Goal: Submit feedback/report problem: Submit feedback/report problem

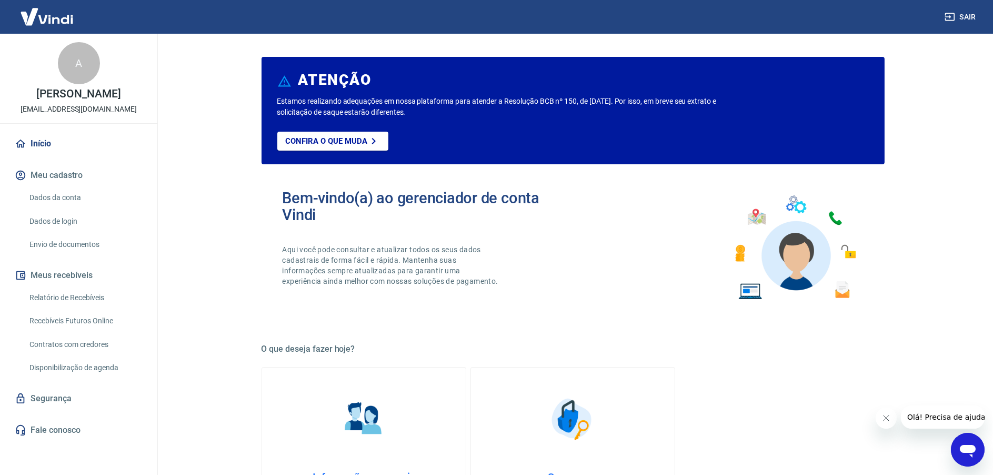
scroll to position [210, 0]
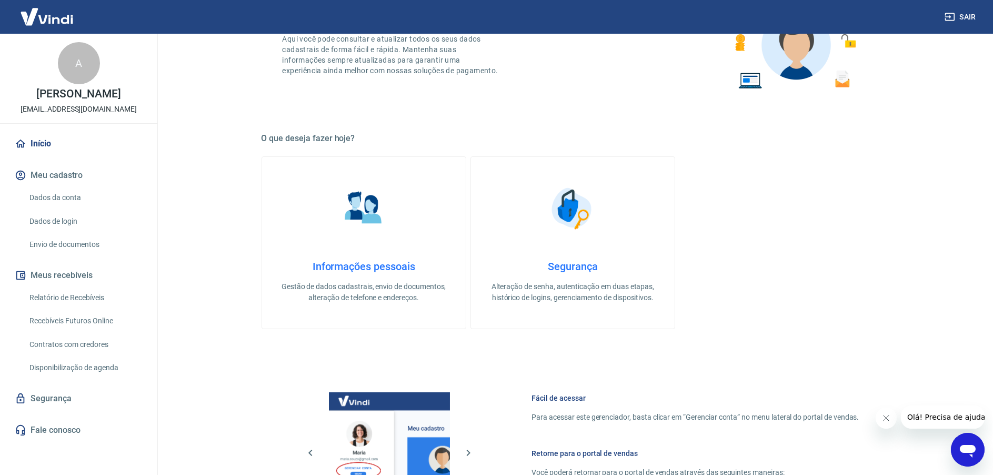
click at [52, 427] on link "Fale conosco" at bounding box center [79, 429] width 132 height 23
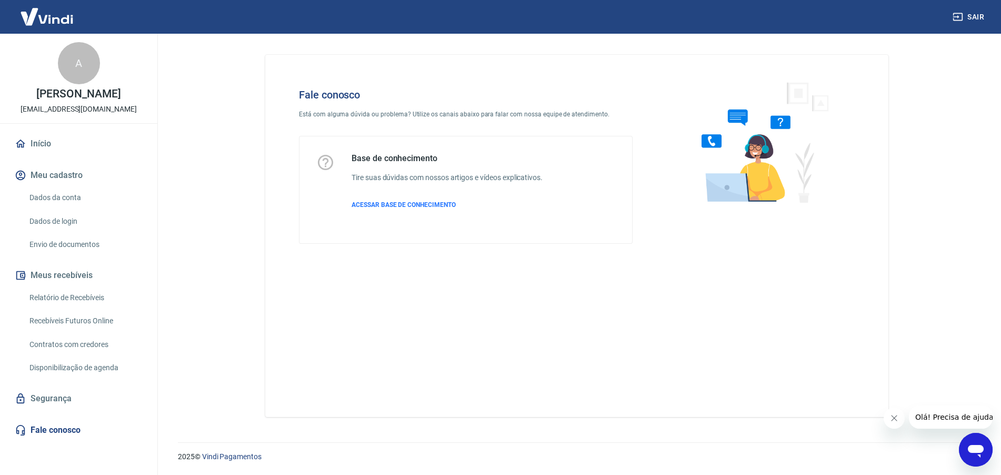
drag, startPoint x: 971, startPoint y: 447, endPoint x: 1721, endPoint y: 755, distance: 811.0
click at [971, 447] on icon "Abrir janela de mensagens" at bounding box center [976, 451] width 16 height 13
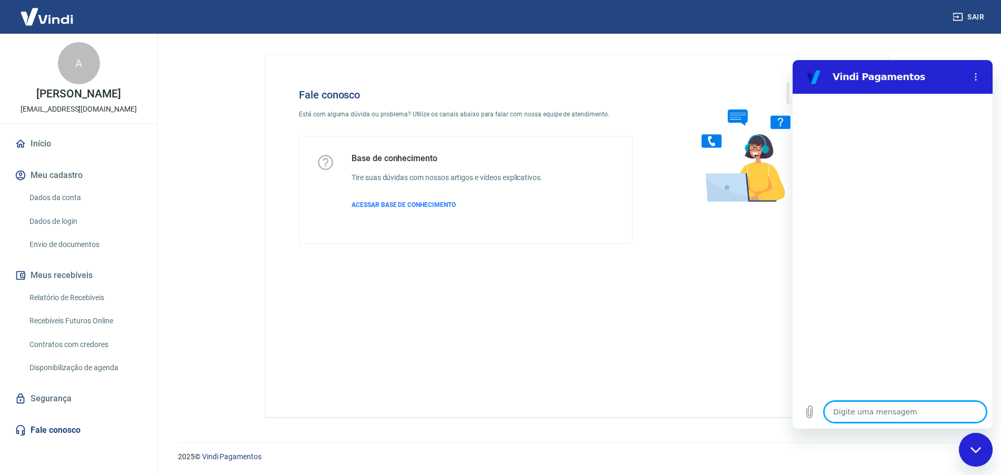
type textarea "x"
click at [870, 411] on textarea at bounding box center [905, 411] width 162 height 21
type textarea "O"
type textarea "x"
type textarea "Oi"
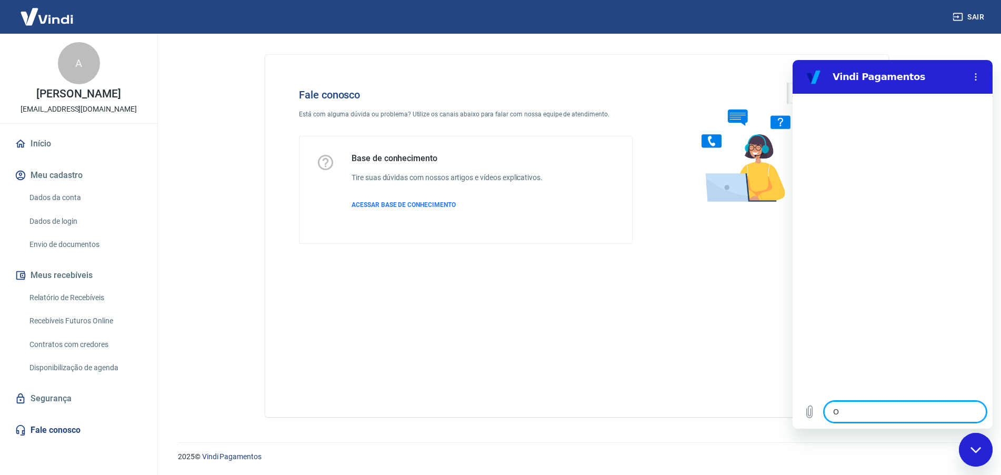
type textarea "x"
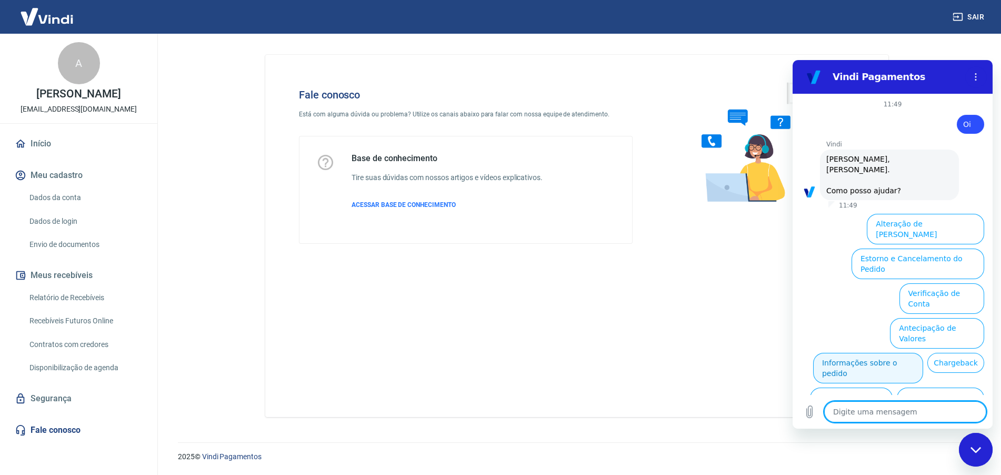
type textarea "x"
click at [860, 410] on textarea at bounding box center [905, 411] width 162 height 21
type textarea "B"
type textarea "x"
type textarea "Bl"
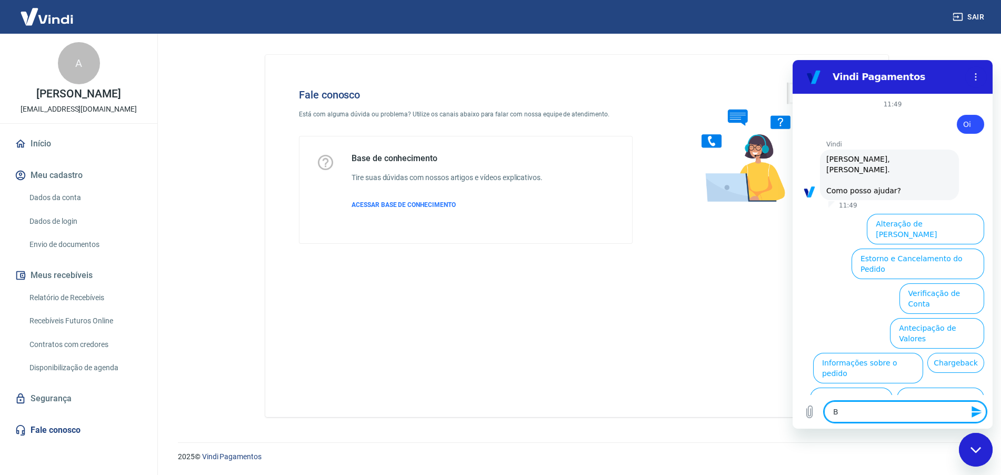
type textarea "x"
type textarea "Blo"
type textarea "x"
type textarea "Bloq"
type textarea "x"
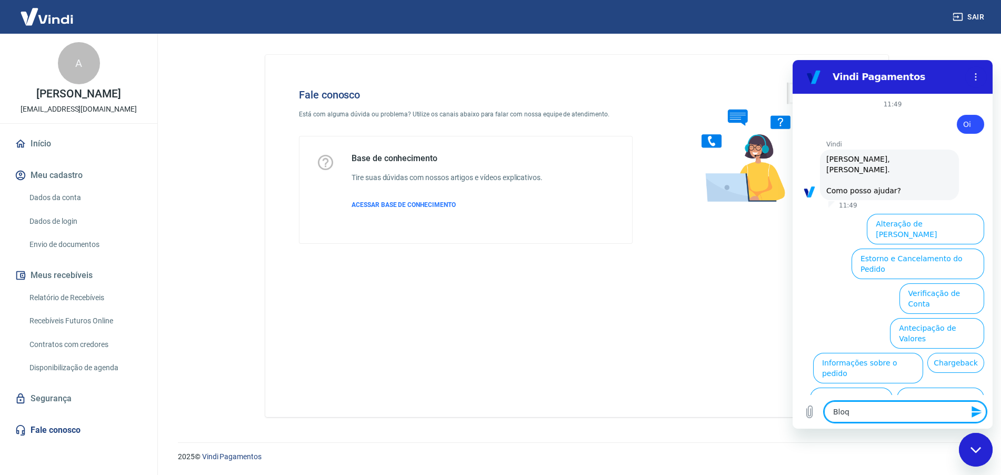
type textarea "Bloqu"
type textarea "x"
type textarea "Bloque"
type textarea "x"
type textarea "Bloquei"
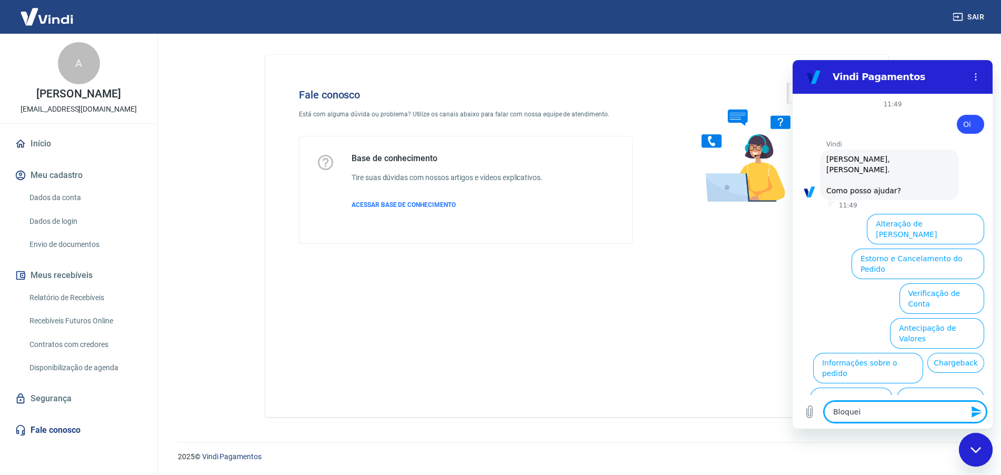
type textarea "x"
type textarea "Bloqueio"
type textarea "x"
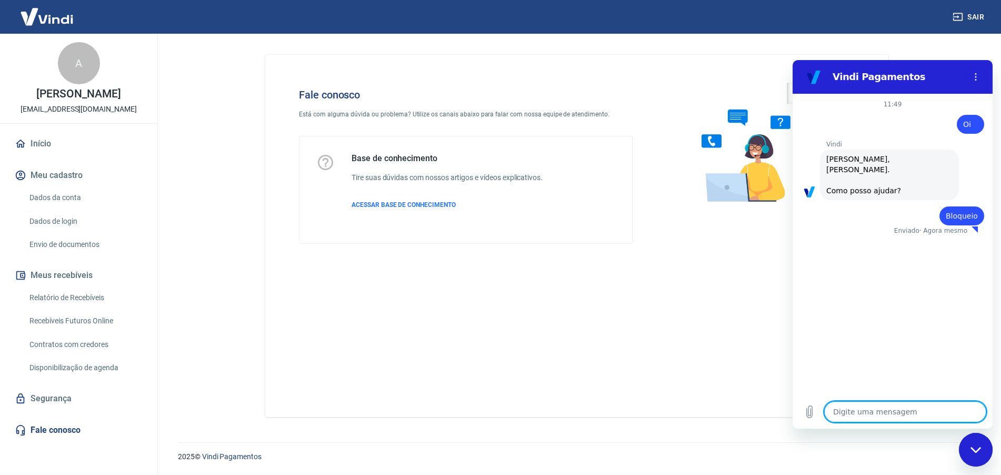
type textarea "x"
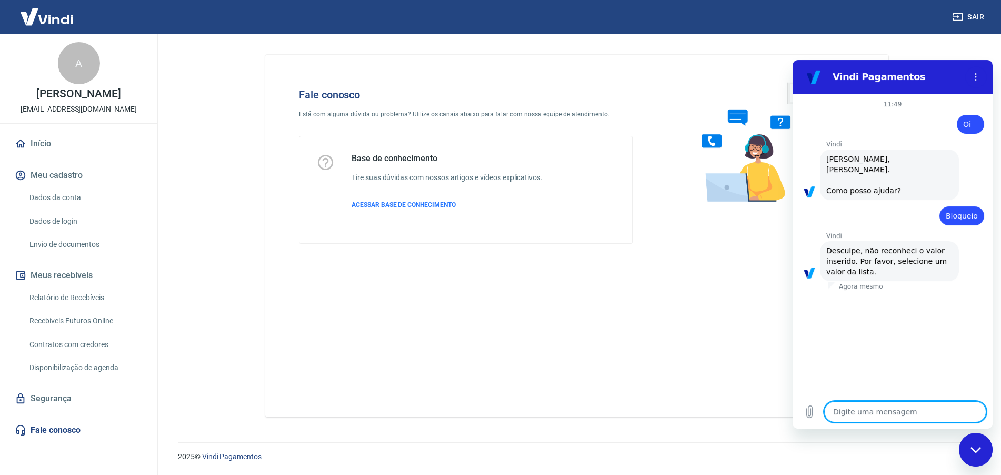
click at [850, 410] on textarea at bounding box center [905, 411] width 162 height 21
type textarea "o"
type textarea "x"
type textarea "oi"
type textarea "x"
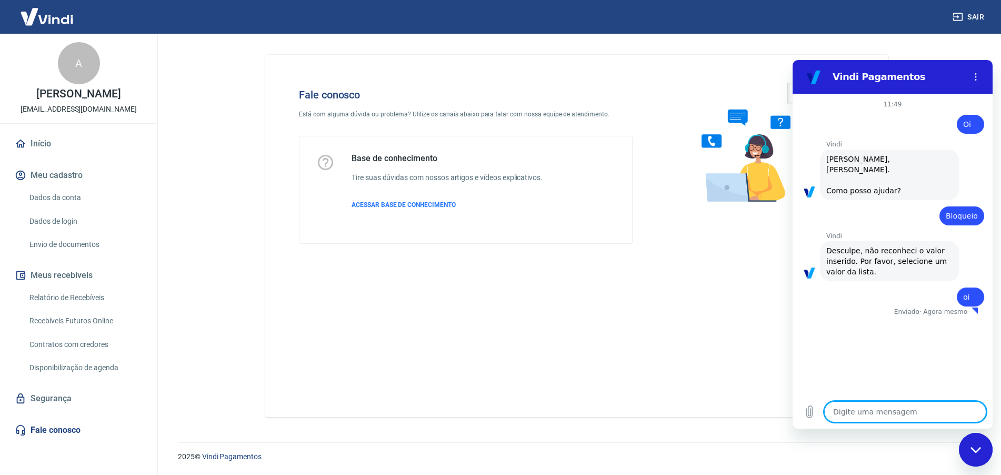
type textarea "x"
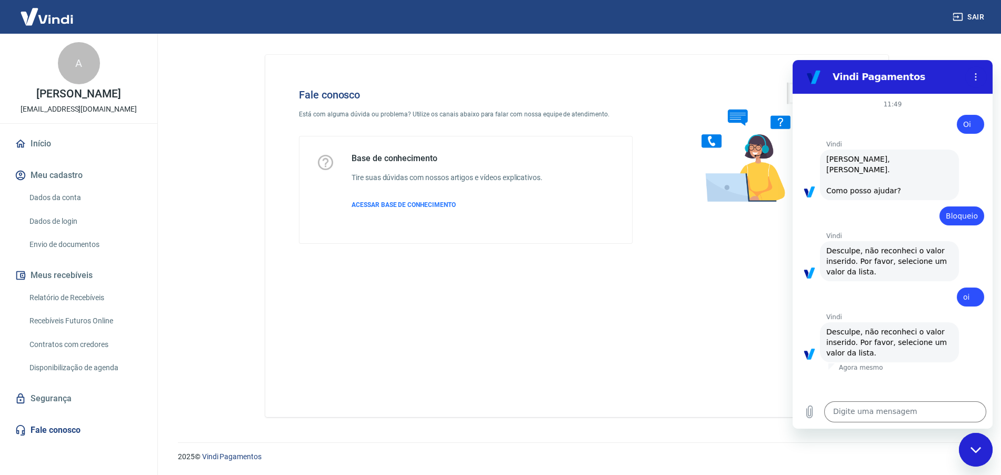
click at [878, 291] on div "Web User 68ac77c4becc9493614c746e diz: oi" at bounding box center [888, 293] width 192 height 25
click at [868, 410] on textarea at bounding box center [905, 411] width 162 height 21
type textarea "c"
type textarea "x"
type textarea "ch"
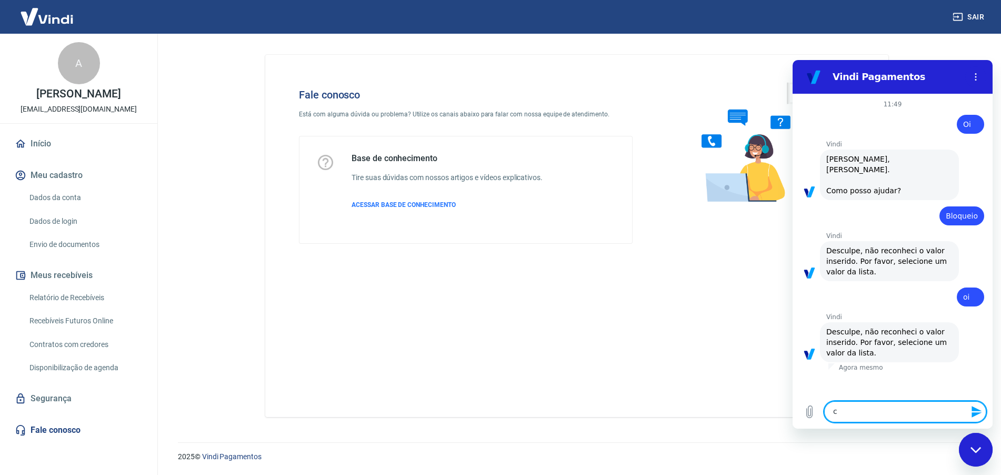
type textarea "x"
type textarea "cha"
type textarea "x"
type textarea "char"
type textarea "x"
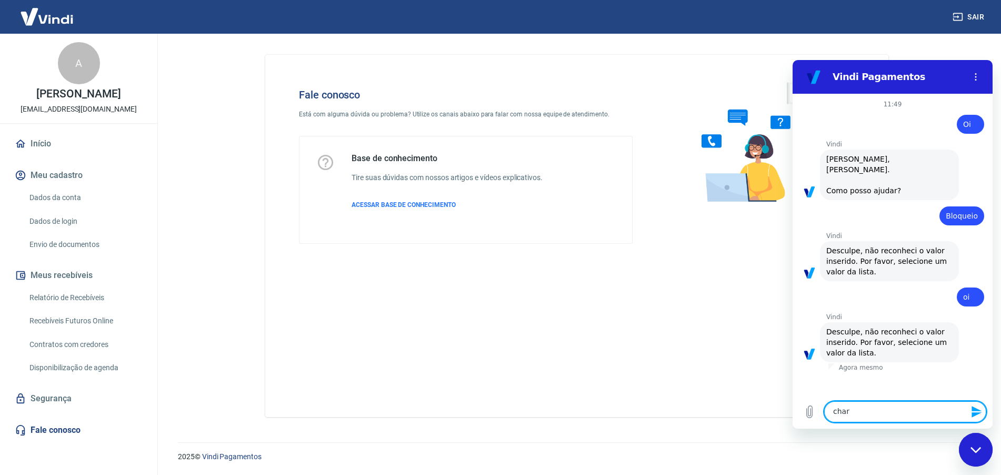
type textarea "charg"
type textarea "x"
type textarea "charge"
type textarea "x"
type textarea "chargeb"
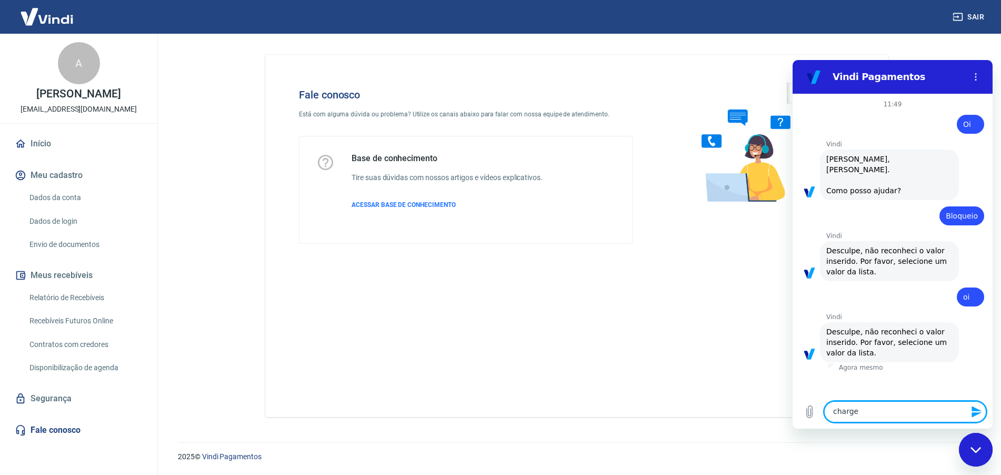
type textarea "x"
type textarea "chargeba"
type textarea "x"
type textarea "chargebac"
type textarea "x"
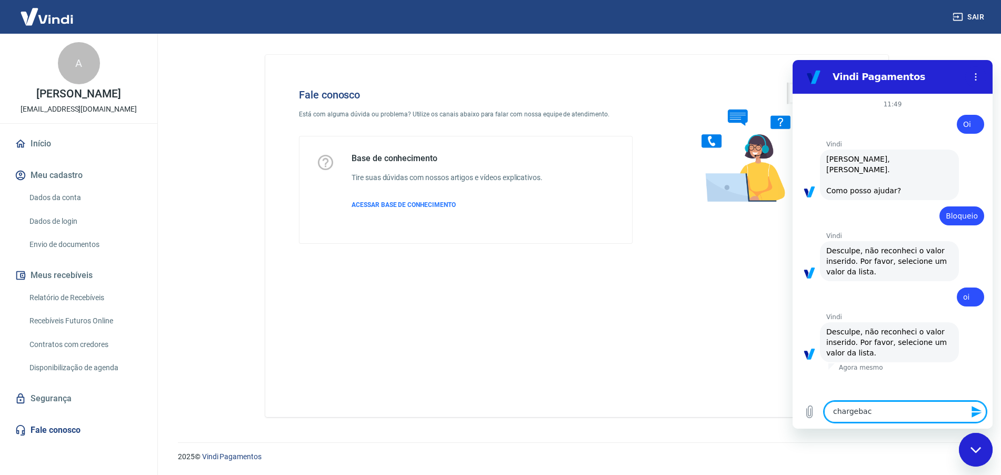
type textarea "chargeback"
type textarea "x"
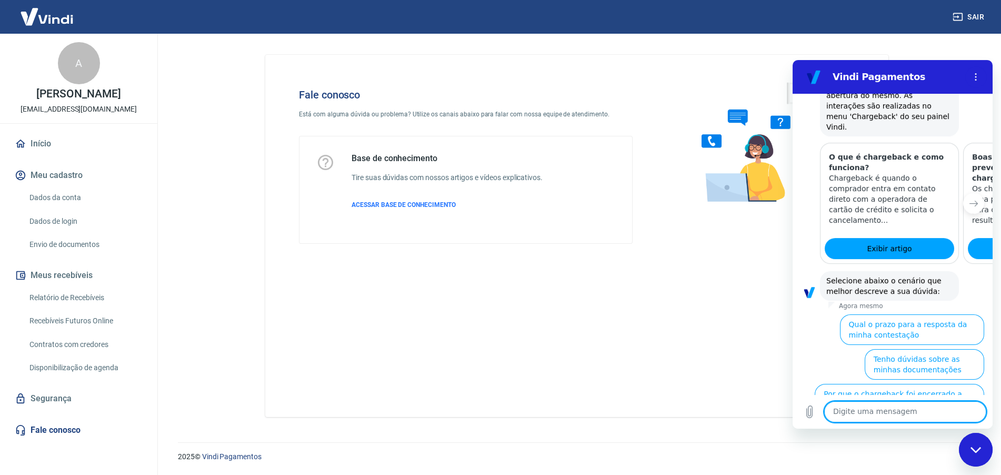
scroll to position [500, 0]
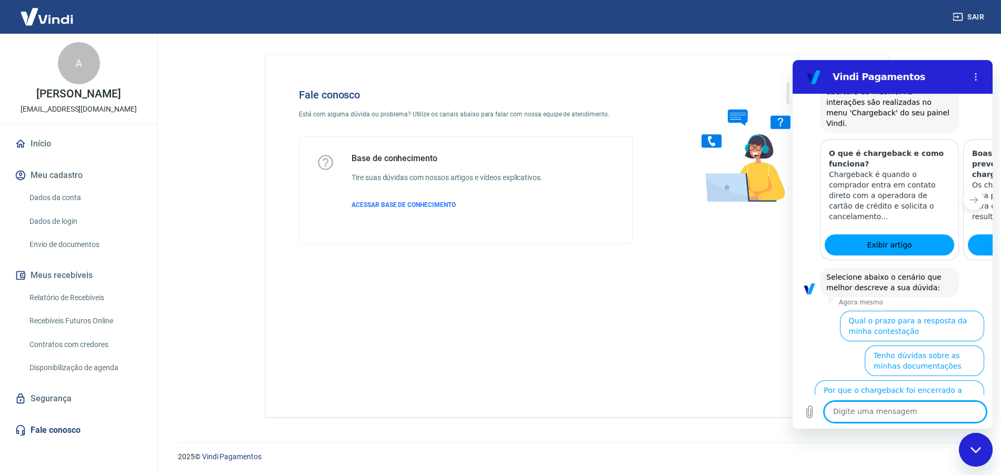
click at [890, 345] on button "Tenho dúvidas sobre as minhas documentações" at bounding box center [923, 360] width 119 height 31
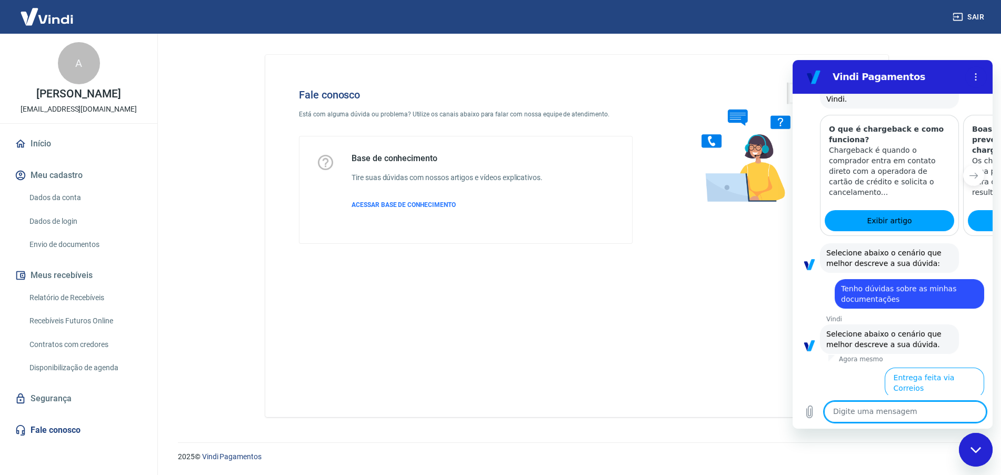
scroll to position [525, 0]
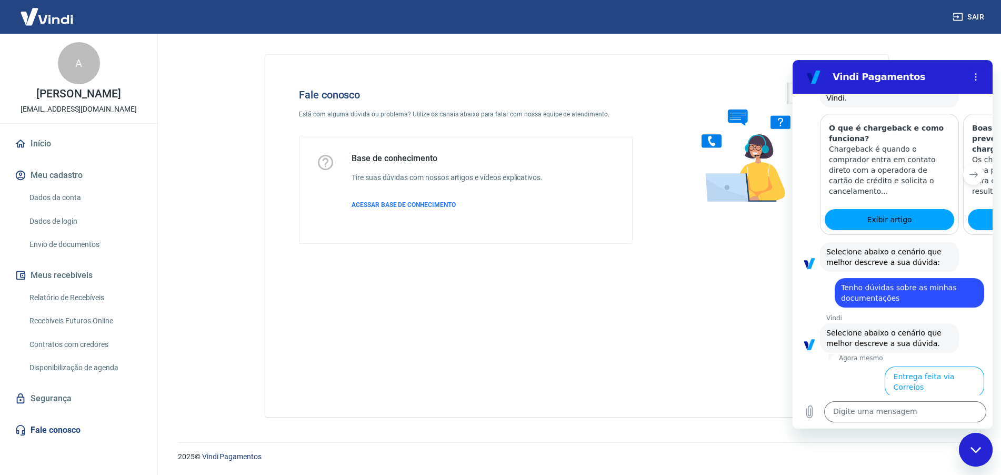
click at [896, 436] on button "Entrega feita em mãos ou retirada na [GEOGRAPHIC_DATA]" at bounding box center [907, 451] width 153 height 31
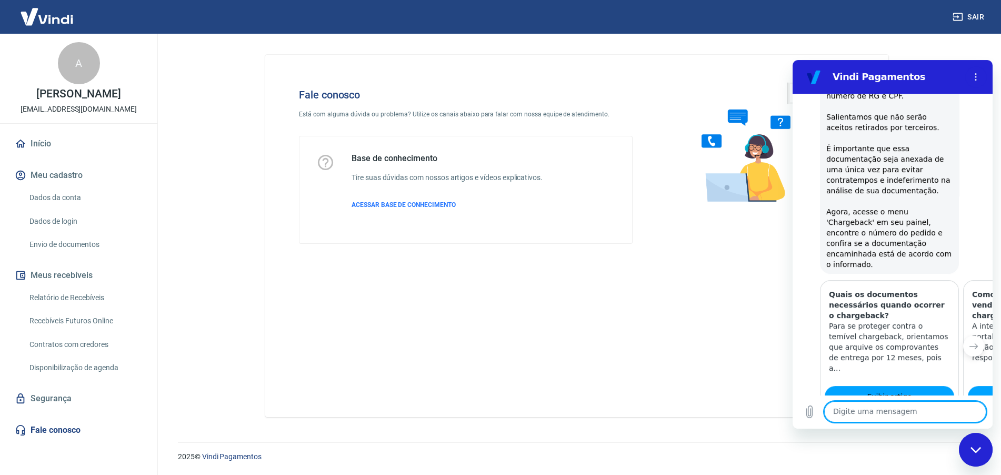
scroll to position [1027, 0]
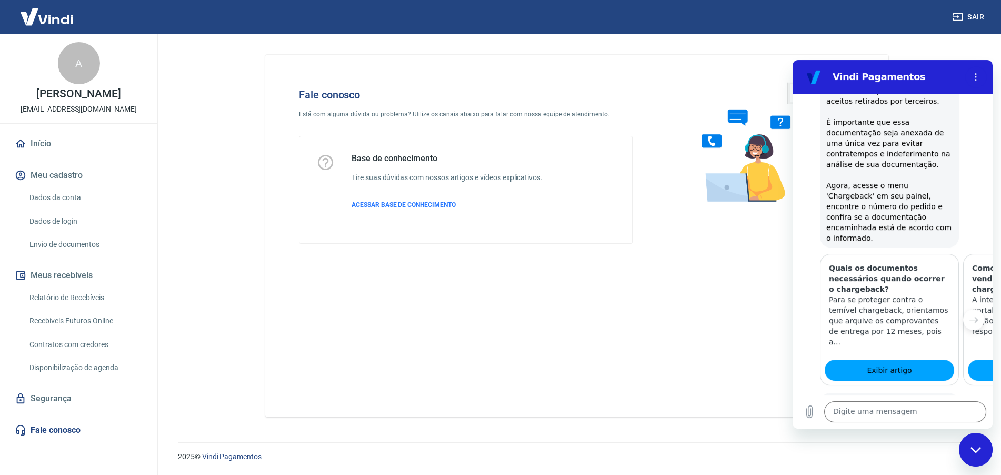
click at [922, 446] on button "Sim" at bounding box center [932, 456] width 31 height 20
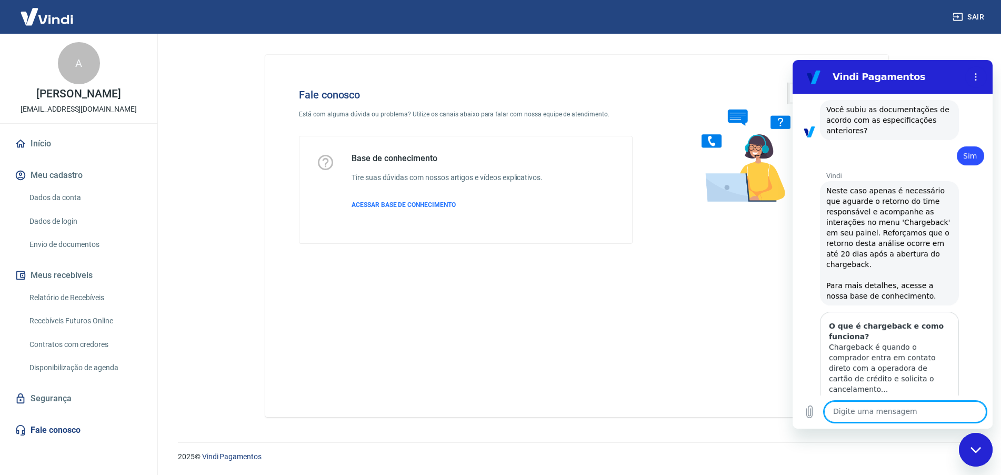
scroll to position [1346, 0]
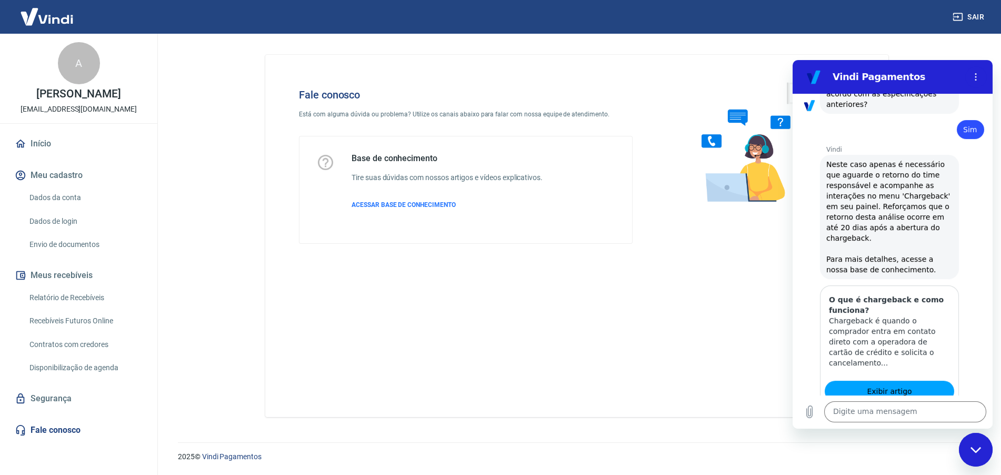
click at [919, 446] on button "Sim" at bounding box center [932, 456] width 31 height 20
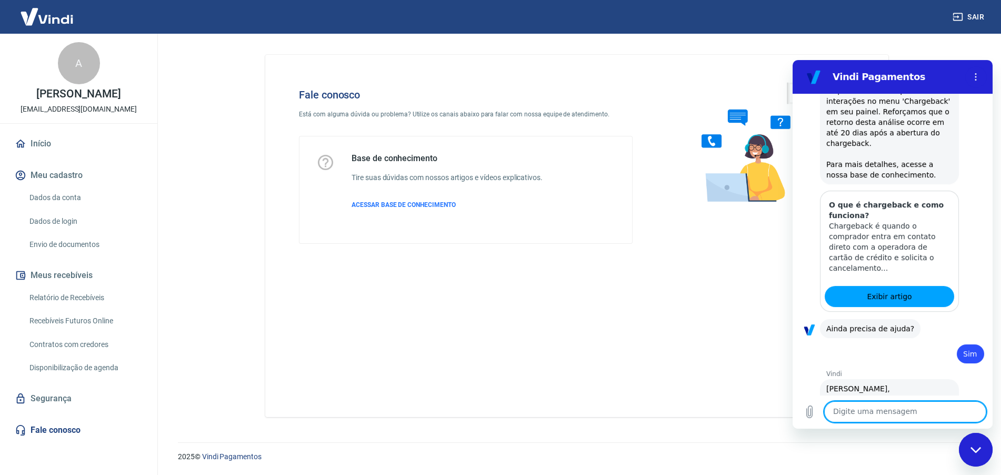
scroll to position [1621, 0]
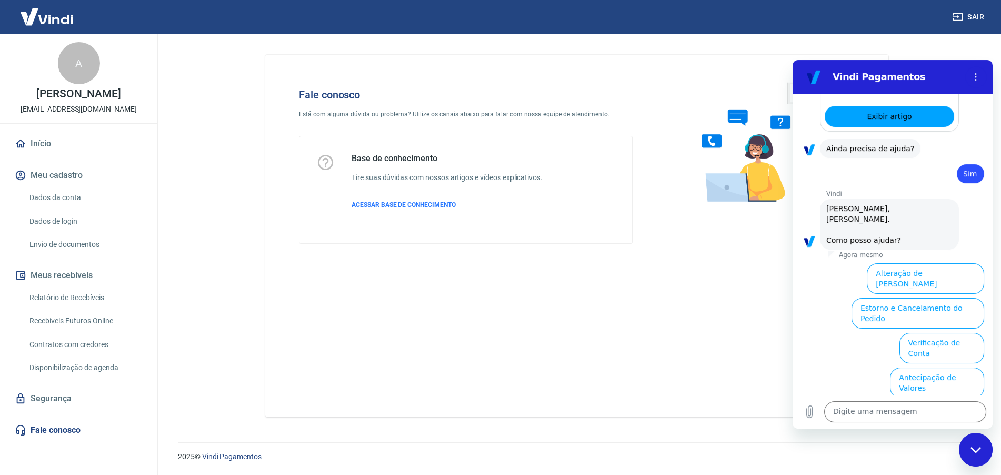
click at [892, 437] on button "Extrato e Recebíveis" at bounding box center [851, 452] width 83 height 31
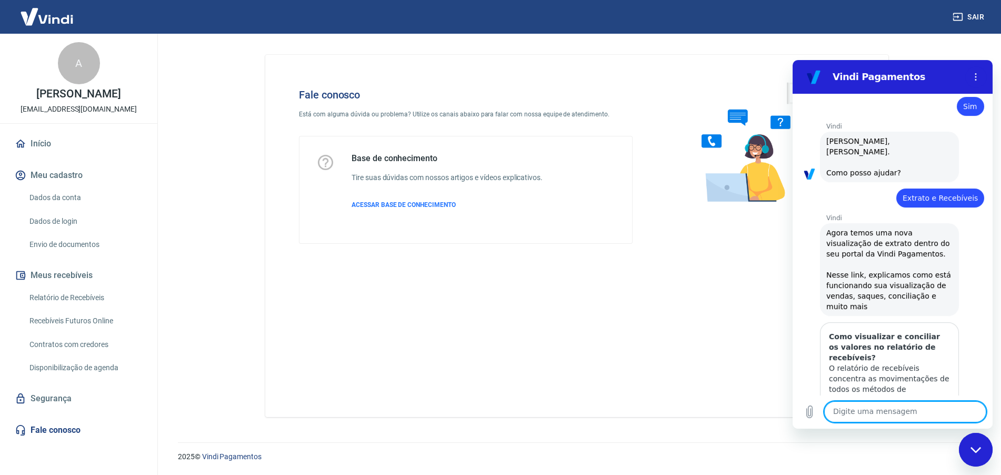
scroll to position [1714, 0]
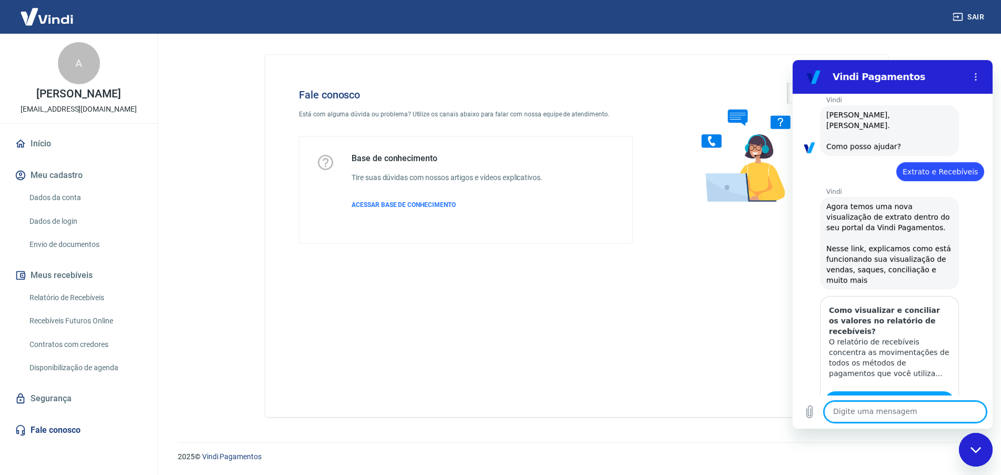
click at [924, 457] on button "Sim" at bounding box center [932, 467] width 31 height 20
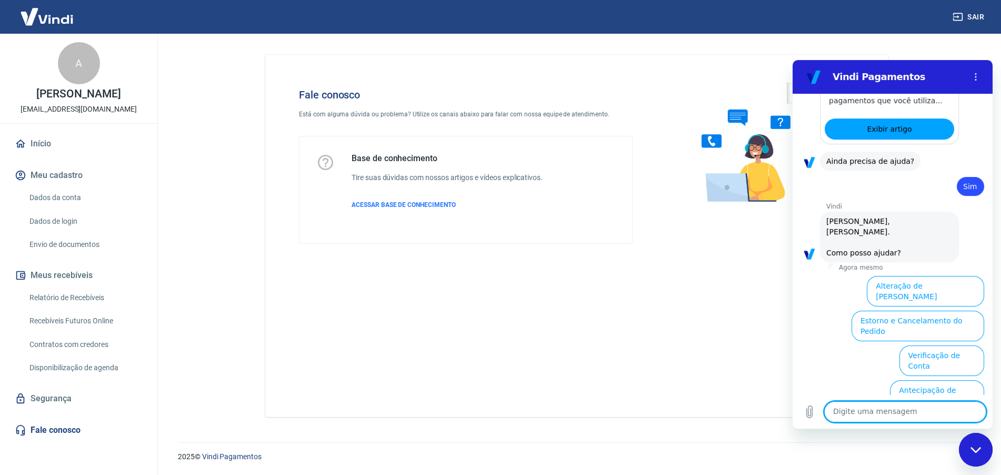
scroll to position [1989, 0]
click at [923, 343] on button "Verificação de Conta" at bounding box center [941, 358] width 85 height 31
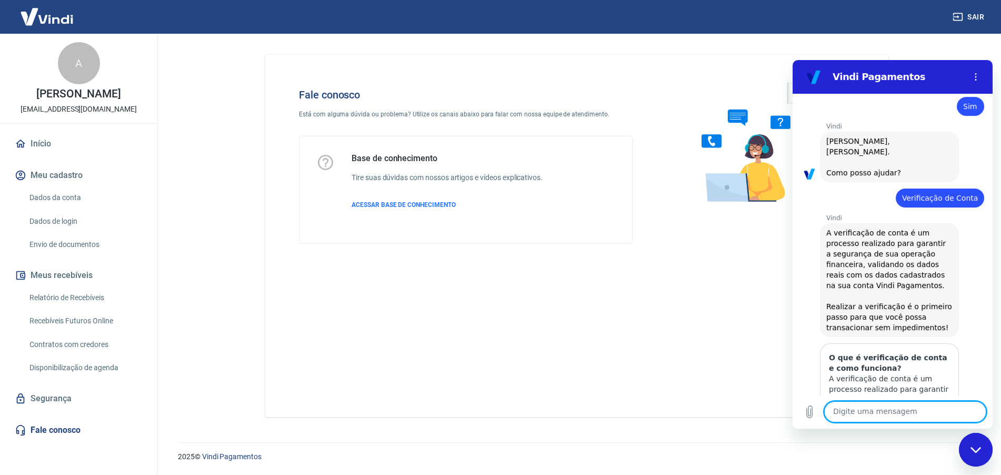
scroll to position [2093, 0]
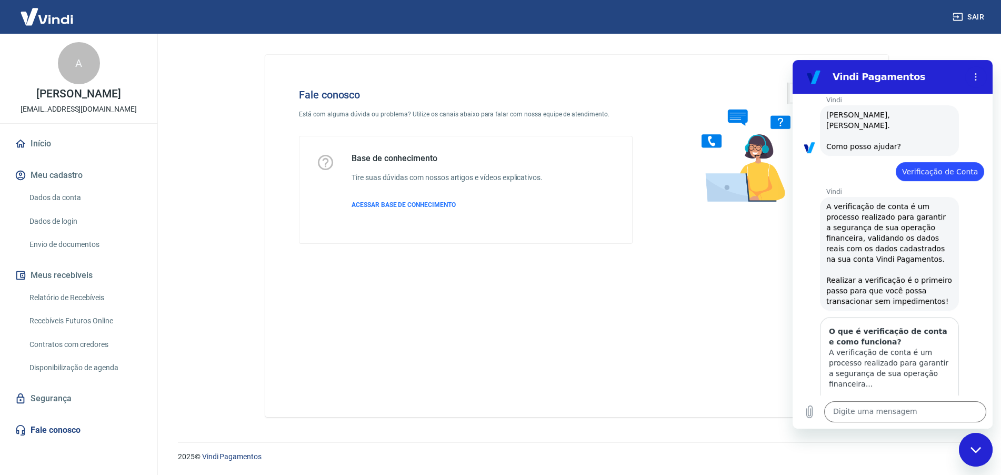
click at [925, 467] on button "Sim" at bounding box center [932, 477] width 31 height 20
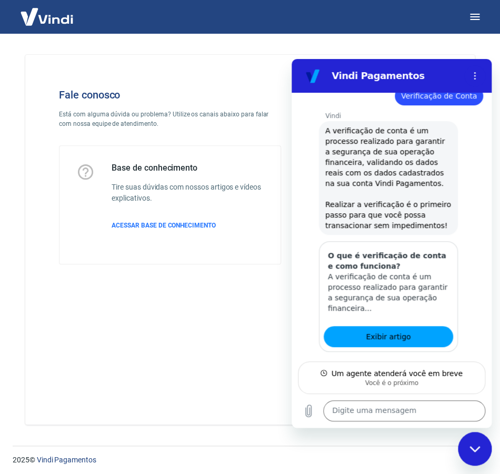
scroll to position [2167, 0]
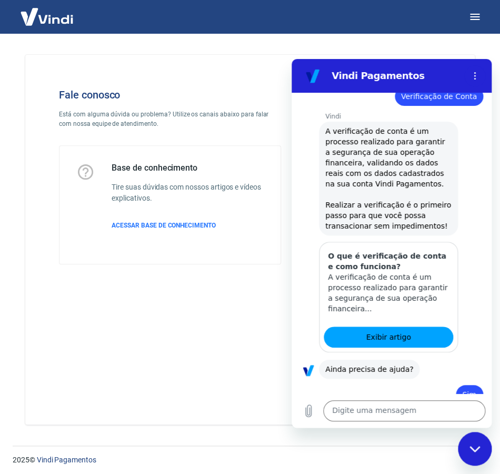
type textarea "x"
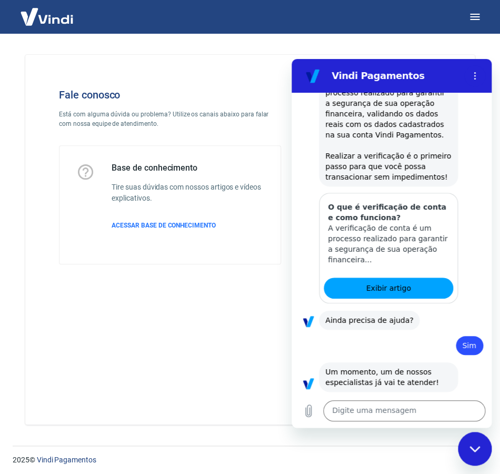
scroll to position [2218, 0]
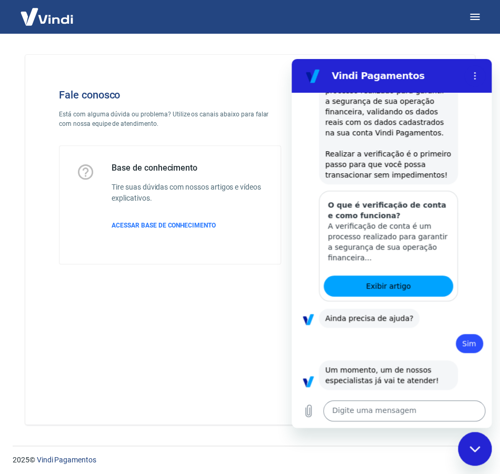
click at [393, 414] on textarea at bounding box center [404, 410] width 162 height 21
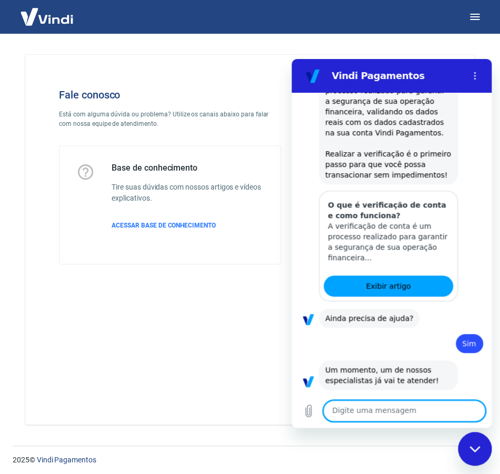
type textarea "G"
type textarea "x"
type textarea "Ga"
type textarea "x"
type textarea "Gab"
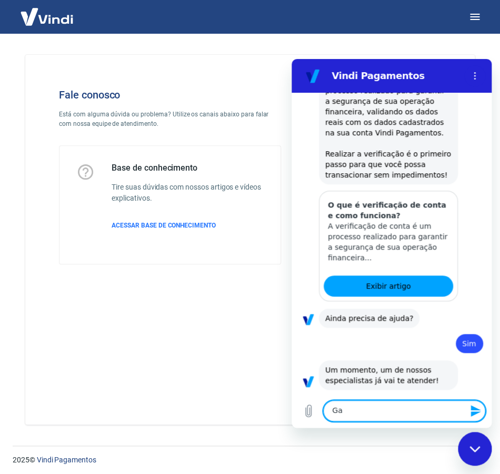
type textarea "x"
type textarea "Gabr"
type textarea "x"
type textarea "Gabri"
type textarea "x"
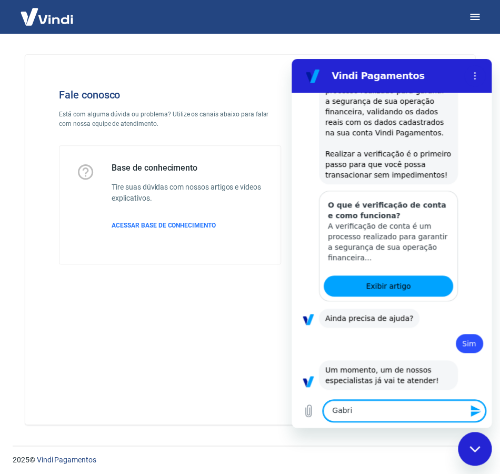
type textarea "Gabrie"
type textarea "x"
type textarea "[PERSON_NAME]"
type textarea "x"
type textarea "Gabriell"
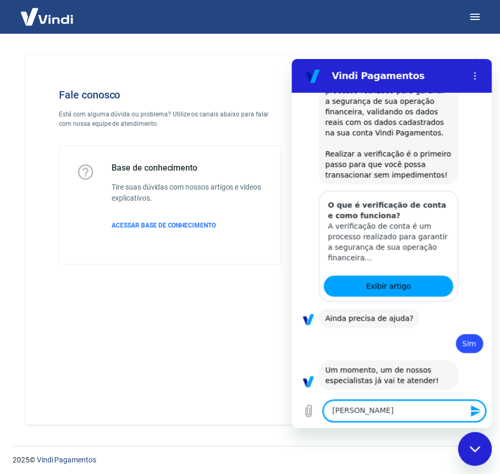
type textarea "x"
type textarea "[PERSON_NAME]"
type textarea "x"
type textarea "[PERSON_NAME]"
type textarea "x"
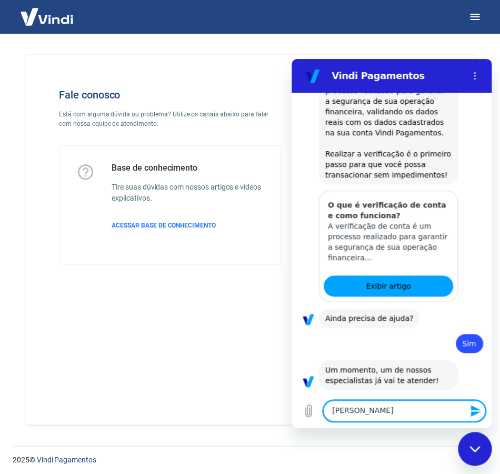
type textarea "[PERSON_NAME]"
type textarea "x"
type textarea "[PERSON_NAME]"
type textarea "x"
type textarea "[PERSON_NAME]"
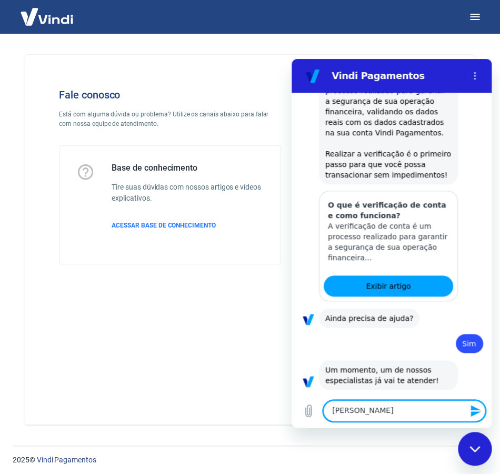
type textarea "x"
type textarea "[PERSON_NAME]"
type textarea "x"
type textarea "[PERSON_NAME]"
type textarea "x"
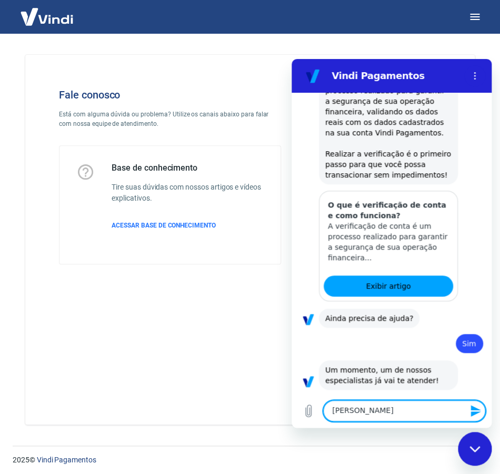
type textarea "[PERSON_NAME] tudo b"
type textarea "x"
type textarea "[PERSON_NAME] tudo be"
type textarea "x"
type textarea "[PERSON_NAME] tudo bem"
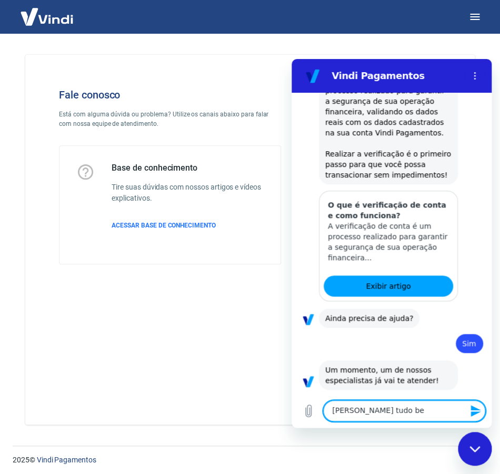
type textarea "x"
type textarea "[PERSON_NAME] tudo bem"
type textarea "x"
type textarea "[PERSON_NAME] tudo bem"
type textarea "x"
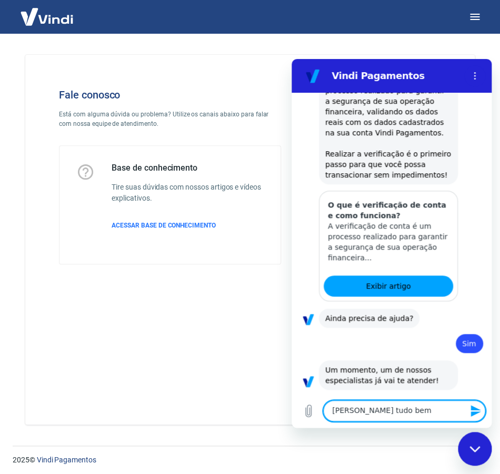
type textarea "[PERSON_NAME] tudo bem,"
type textarea "x"
type textarea "[PERSON_NAME] tudo bem,"
type textarea "x"
type textarea "[PERSON_NAME] tudo bem, b"
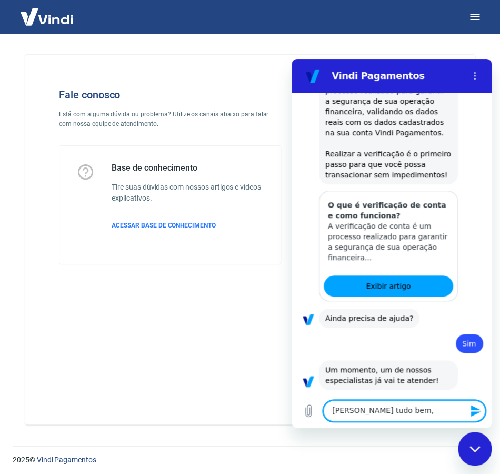
type textarea "x"
type textarea "[PERSON_NAME] tudo bem, be"
type textarea "x"
type textarea "[PERSON_NAME] tudo bem, bem"
type textarea "x"
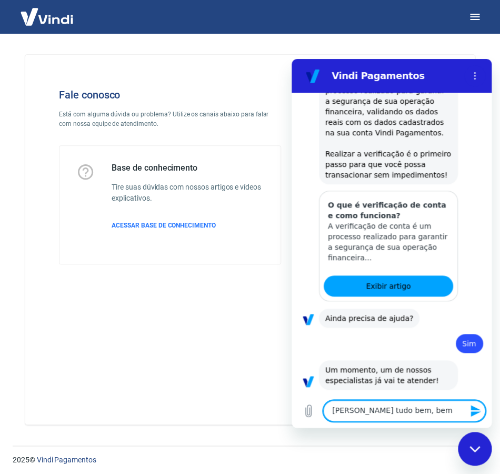
type textarea "[PERSON_NAME] tudo bem, bem"
type textarea "x"
type textarea "[PERSON_NAME] tudo bem, bem c"
type textarea "x"
type textarea "[PERSON_NAME] tudo bem, bem ch"
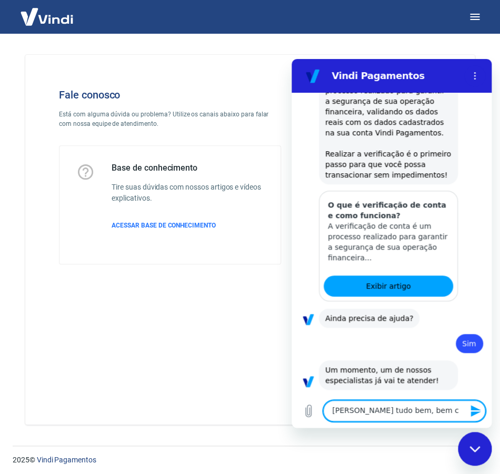
type textarea "x"
type textarea "[PERSON_NAME] tudo bem, bem cha"
type textarea "x"
type textarea "[PERSON_NAME] tudo bem, bem cham"
type textarea "x"
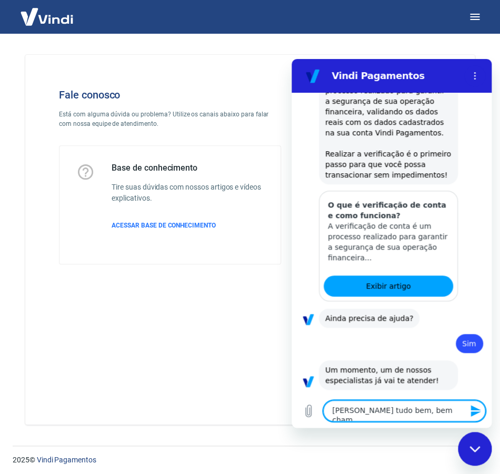
type textarea "[PERSON_NAME] tudo bem, bem chamo"
type textarea "x"
type textarea "[PERSON_NAME] tudo bem, bem chamo"
type textarea "x"
type textarea "[PERSON_NAME] tudo bem, bem chamo A"
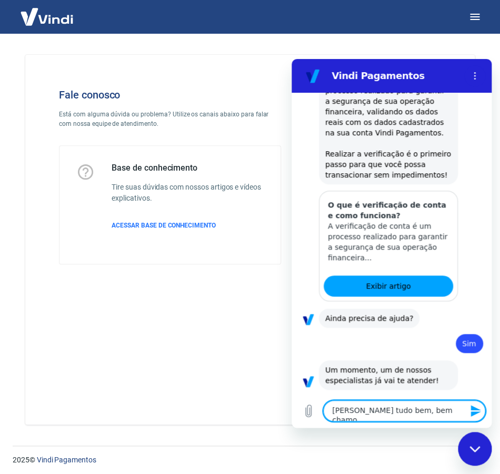
type textarea "x"
type textarea "[PERSON_NAME] tudo bem, bem chamo An"
type textarea "x"
type textarea "[PERSON_NAME] tudo bem, bem chamo And"
type textarea "x"
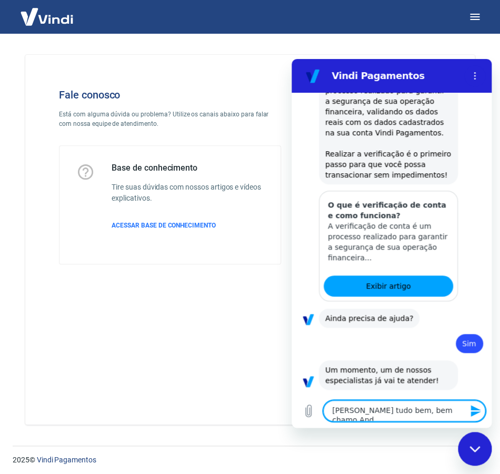
type textarea "[PERSON_NAME] tudo bem, bem chamo Ande"
type textarea "x"
type textarea "[PERSON_NAME] tudo bem, bem chamo Ander"
type textarea "x"
type textarea "[PERSON_NAME] tudo bem, [PERSON_NAME]"
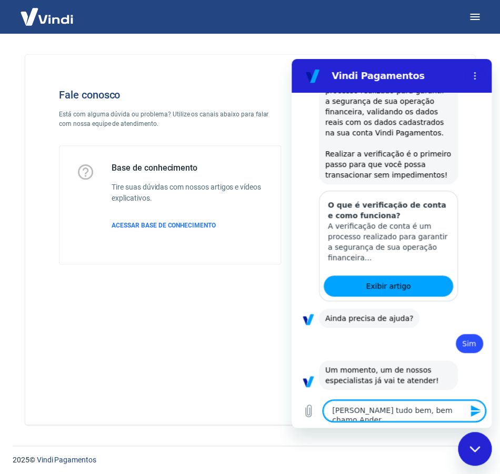
type textarea "x"
type textarea "[PERSON_NAME] tudo bem, [PERSON_NAME]"
type textarea "x"
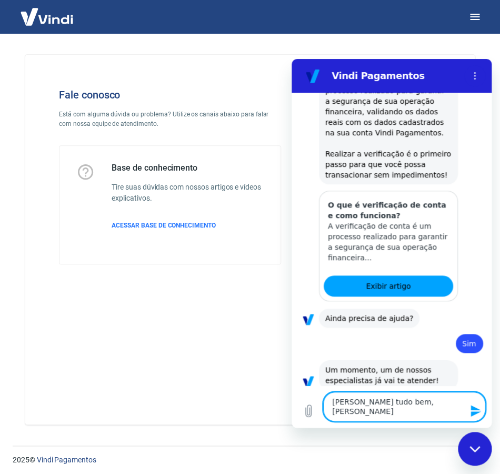
type textarea "[PERSON_NAME] tudo bem, bem [PERSON_NAME]"
type textarea "x"
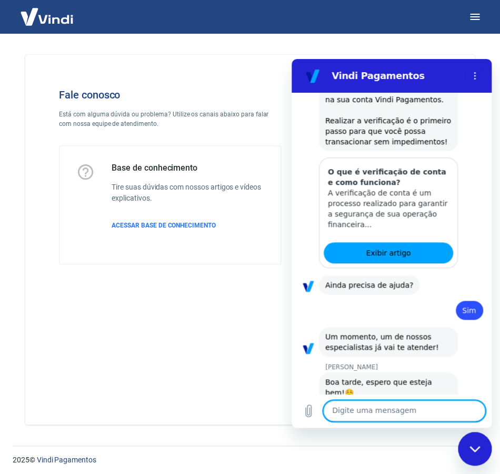
type textarea "x"
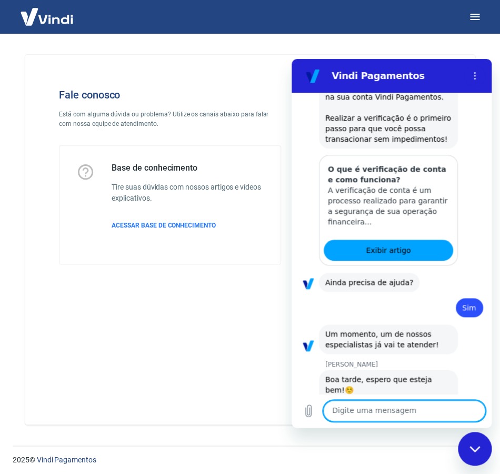
type textarea "v"
type textarea "x"
type textarea "vo"
type textarea "x"
type textarea "voc"
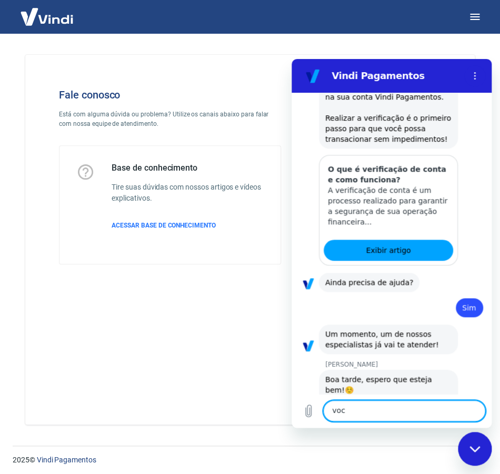
type textarea "x"
type textarea "voce"
type textarea "x"
type textarea "voces"
type textarea "x"
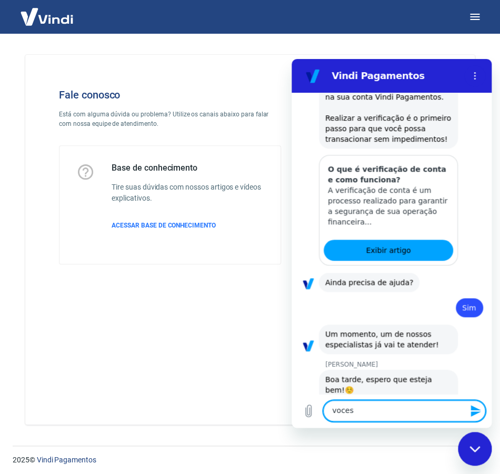
type textarea "vocês"
type textarea "x"
type textarea "vocês s"
type textarea "x"
type textarea "vocês sa"
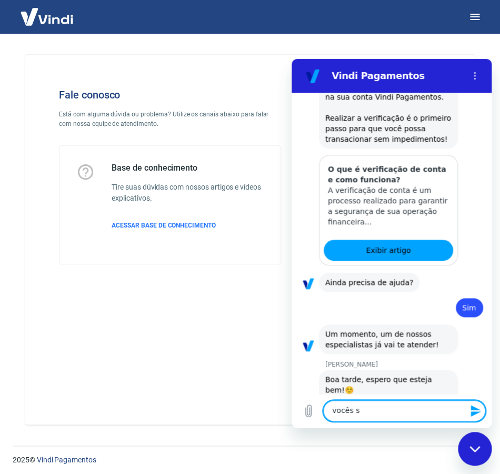
type textarea "x"
type textarea "vocês sao"
type textarea "x"
type textarea "vocês são"
type textarea "x"
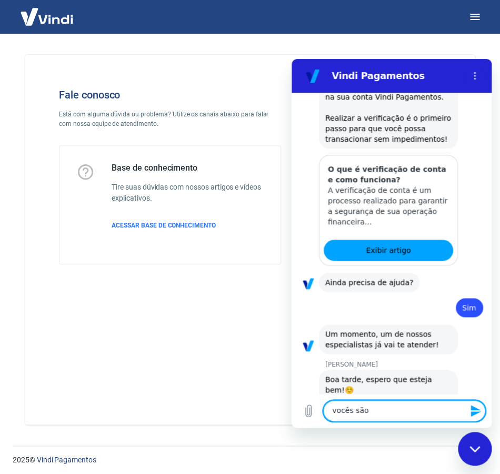
type textarea "vocês são a"
type textarea "x"
type textarea "vocês são a"
type textarea "x"
type textarea "vocês são a Y"
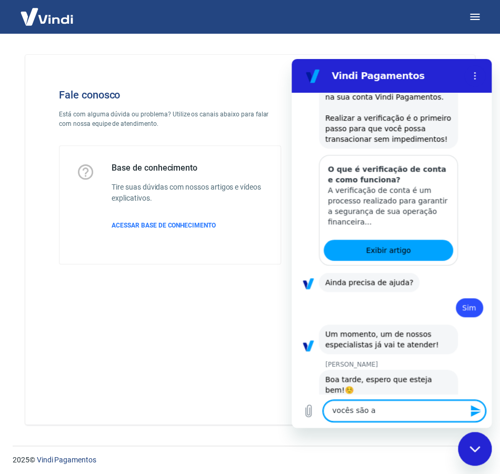
type textarea "x"
type textarea "vocês são a Ya"
type textarea "x"
type textarea "vocês são a Yap"
type textarea "x"
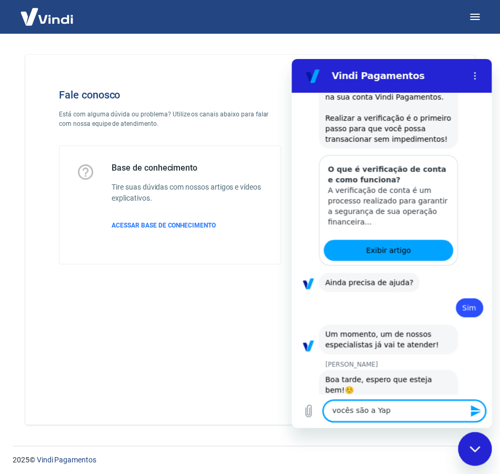
type textarea "vocês são a Yapa"
type textarea "x"
type textarea "vocês são a Yapay"
type textarea "x"
click at [407, 409] on textarea "vocês são a Yapay" at bounding box center [404, 410] width 162 height 21
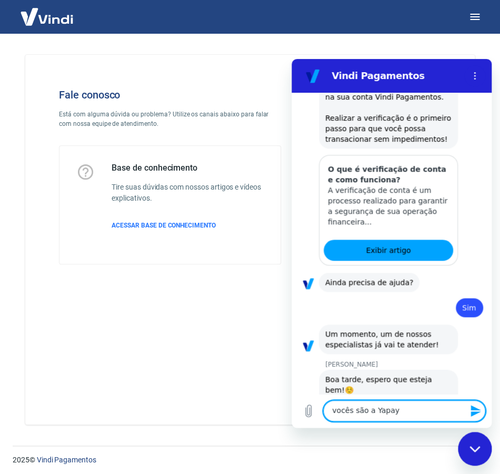
type textarea "vocês são a Yapay"
type textarea "x"
type textarea "vocês são a Yapay p"
type textarea "x"
type textarea "vocês são a Yapay pa"
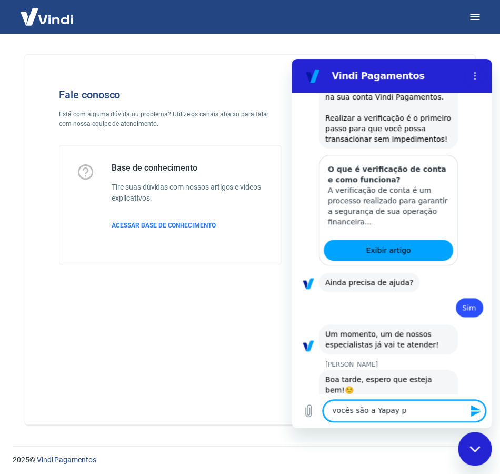
type textarea "x"
type textarea "vocês são a Yapay pag"
type textarea "x"
type textarea "vocês são a Yapay paga"
type textarea "x"
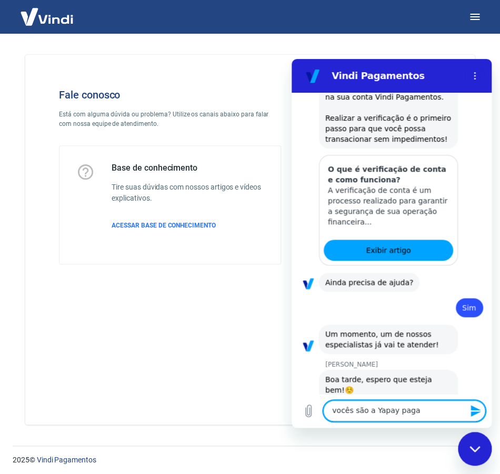
type textarea "vocês são a Yapay pagam"
type textarea "x"
type textarea "vocês são a Yapay pagame"
type textarea "x"
type textarea "vocês são a Yapay pagametn"
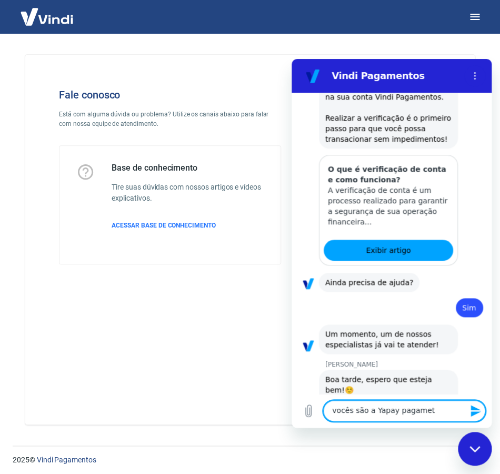
type textarea "x"
type textarea "vocês são a Yapay pagametno"
type textarea "x"
type textarea "vocês são a Yapay pagametnos"
type textarea "x"
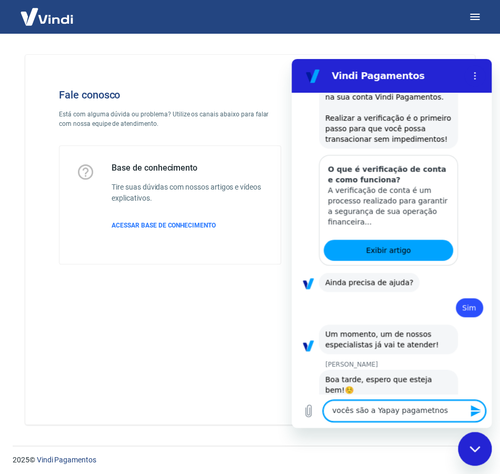
type textarea "vocês são a Yapay pagametno"
type textarea "x"
type textarea "vocês são a Yapay pagametn"
type textarea "x"
type textarea "vocês são a Yapay pagamet"
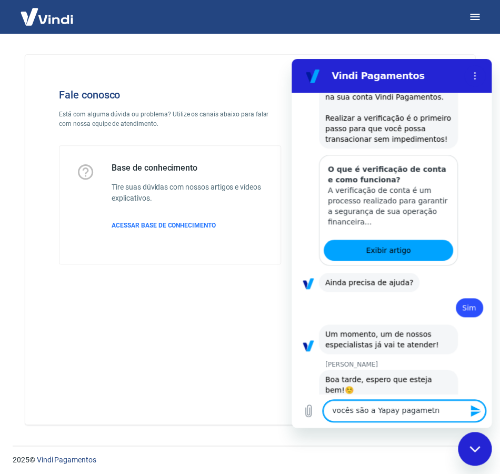
type textarea "x"
type textarea "vocês são a Yapay pagame"
type textarea "x"
type textarea "vocês são a Yapay pagamen"
type textarea "x"
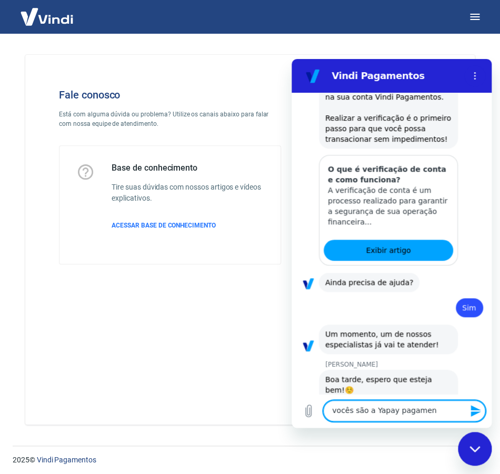
type textarea "vocês são a Yapay pagament"
type textarea "x"
type textarea "vocês são a Yapay pagamento"
type textarea "x"
type textarea "vocês são a Yapay pagamentos"
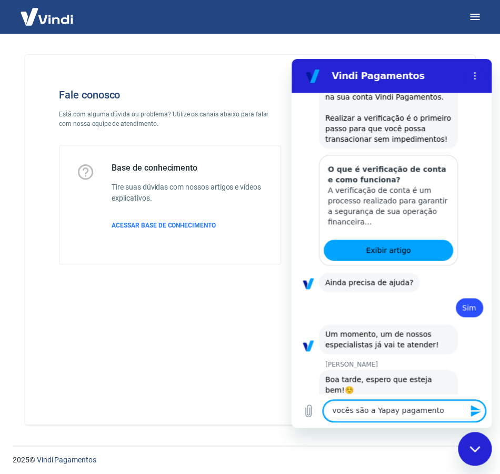
type textarea "x"
type textarea "vocês são a Yapay pagamentos"
type textarea "x"
type textarea "vocês são a Yapay pagamentos o"
type textarea "x"
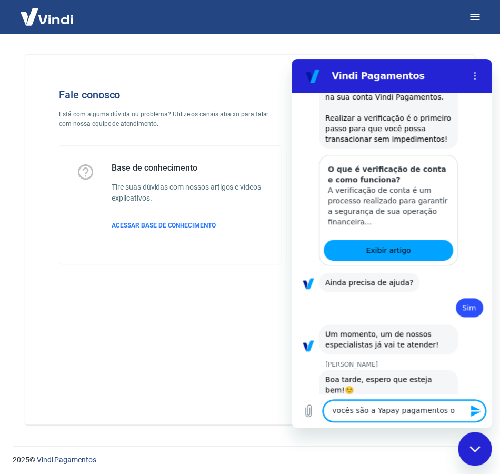
type textarea "vocês são a Yapay pagamentos on"
type textarea "x"
type textarea "vocês são a Yapay pagamentos onl"
type textarea "x"
type textarea "vocês são a Yapay pagamentos onli"
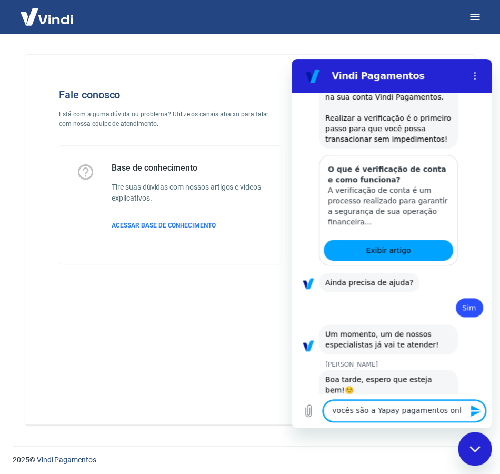
type textarea "x"
type textarea "vocês são a Yapay pagamentos onlin"
type textarea "x"
type textarea "vocês são a Yapay pagamentos online"
type textarea "x"
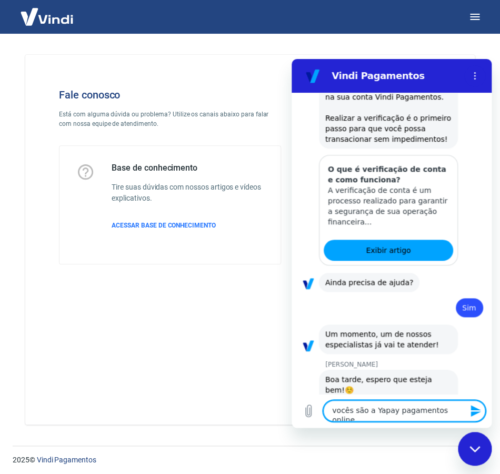
type textarea "vocês são a Yapay pagamentos online"
type textarea "x"
type textarea "vocês são a Yapay pagamentos online S"
type textarea "x"
type textarea "vocês são a Yapay pagamentos online S/"
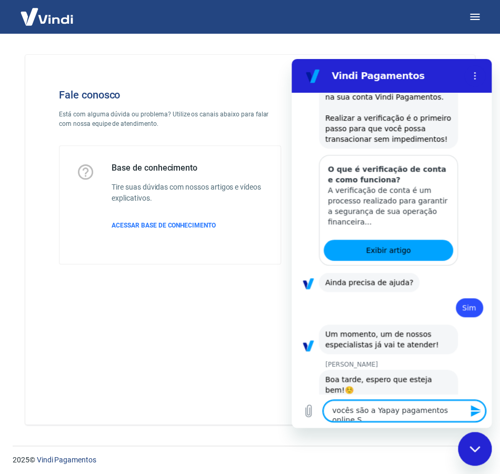
type textarea "x"
type textarea "vocês são a Yapay pagamentos online S/A"
type textarea "x"
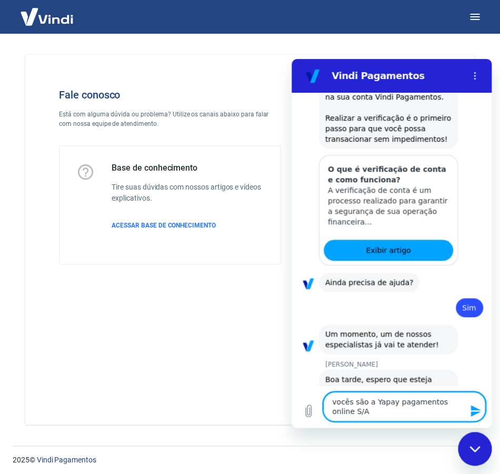
type textarea "vocês são a Yapay pagamentos online S/A?"
type textarea "x"
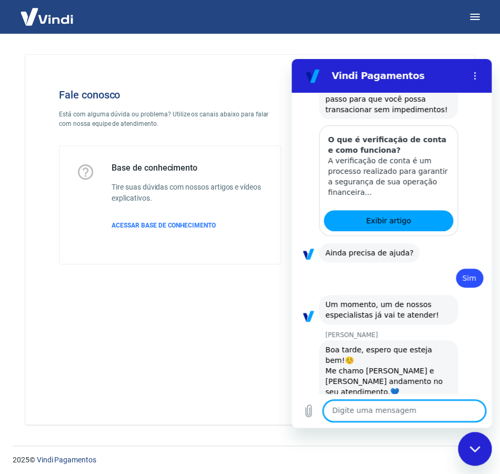
type textarea "x"
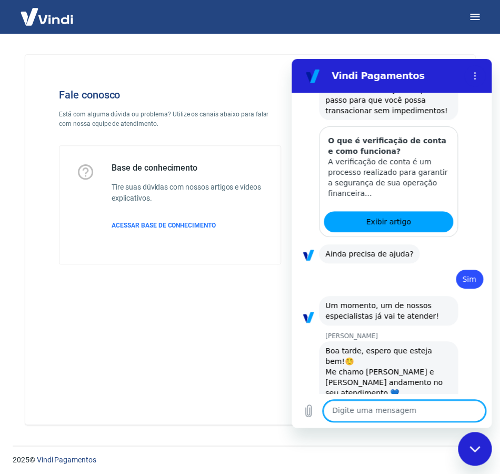
scroll to position [2285, 0]
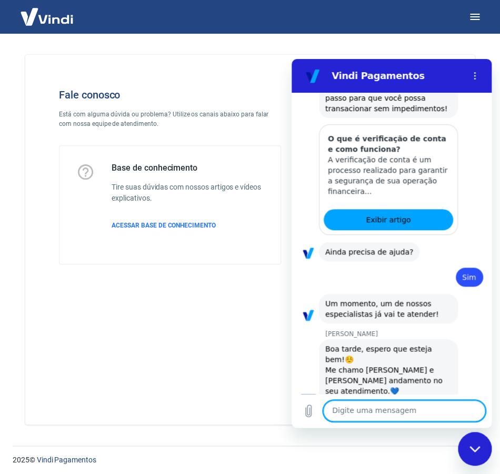
click at [365, 410] on textarea at bounding box center [404, 410] width 162 height 21
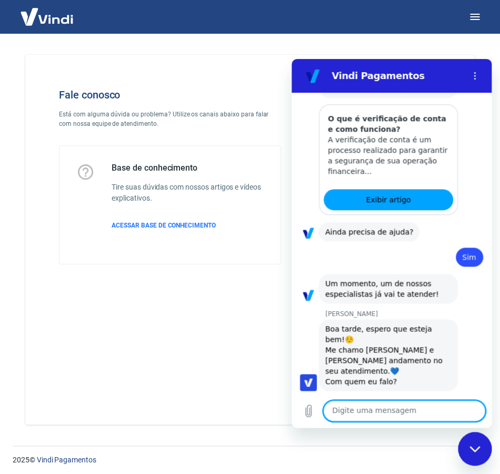
scroll to position [2339, 0]
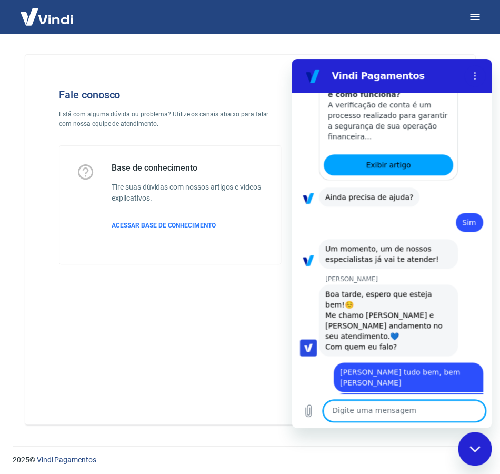
click at [363, 409] on textarea at bounding box center [404, 410] width 162 height 21
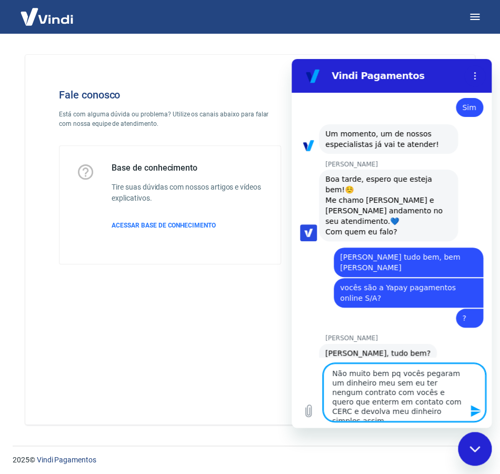
scroll to position [2456, 0]
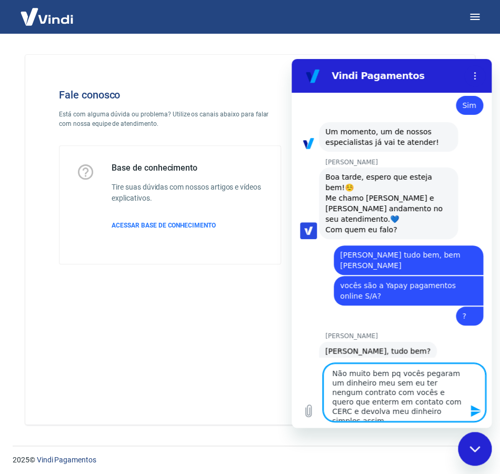
click at [428, 383] on textarea "Não muito bem pq vocês pegaram um dinheiro meu sem eu ter nengum contrato com v…" at bounding box center [404, 392] width 162 height 58
click at [291, 59] on lt-span "nenhum" at bounding box center [291, 59] width 0 height 0
click at [448, 394] on textarea "Não muito bem pq vocês pegaram um dinheiro meu sem eu ter nenhum contrato com v…" at bounding box center [404, 392] width 162 height 58
click at [291, 59] on lt-strong "re" at bounding box center [291, 59] width 0 height 0
click at [411, 411] on textarea "Não muito bem pq vocês pegaram um dinheiro meu sem eu ter nenhum contrato com v…" at bounding box center [404, 392] width 162 height 58
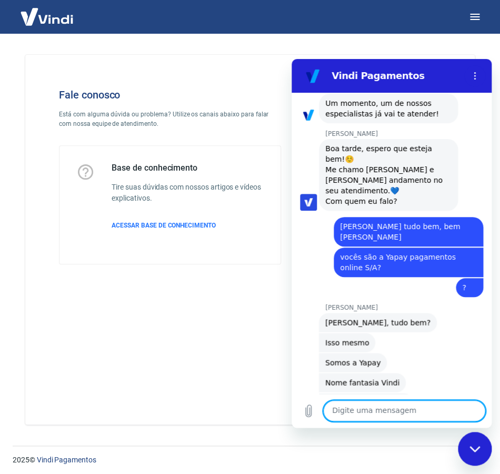
scroll to position [2487, 0]
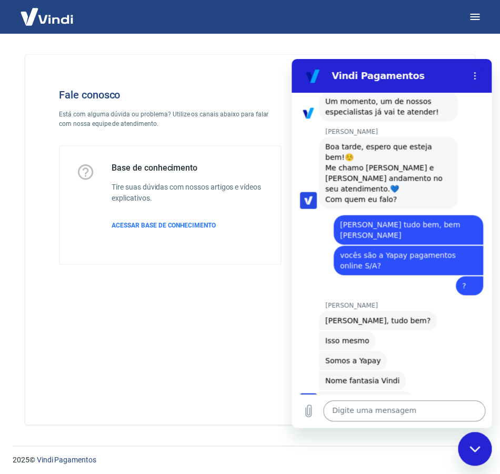
click at [363, 409] on textarea at bounding box center [404, 410] width 162 height 21
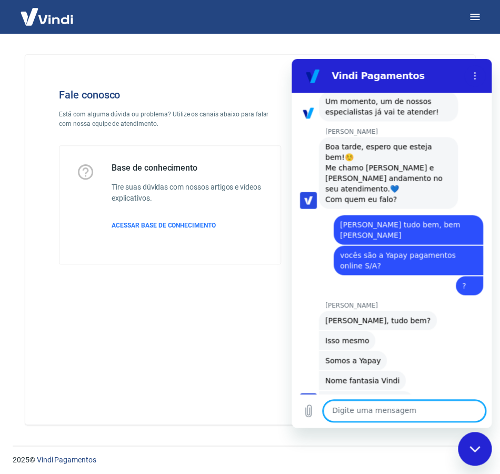
paste textarea "#1676173"
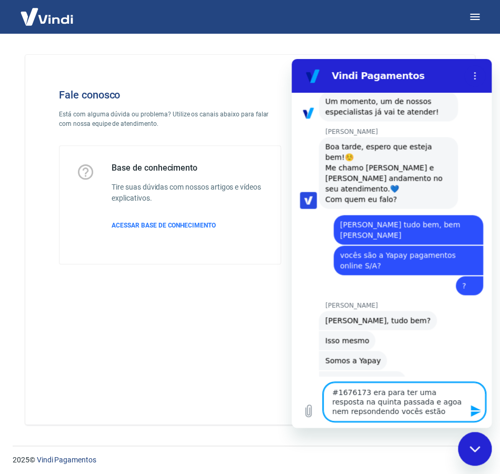
click at [345, 413] on textarea "#1676173 era para ter uma resposta na quinta passada e agoa nem repsondendo voc…" at bounding box center [404, 401] width 162 height 39
click at [291, 59] on lt-span "re sp ondendo" at bounding box center [291, 59] width 0 height 0
click at [400, 402] on textarea "#1676173 era para ter uma resposta na quinta passada e agoa nem respondendo voc…" at bounding box center [404, 401] width 162 height 39
click at [291, 59] on lt-span "agora" at bounding box center [291, 59] width 0 height 0
click at [422, 410] on textarea "#1676173 era para ter uma resposta na quinta passada e agora nem respondendo vo…" at bounding box center [404, 401] width 162 height 39
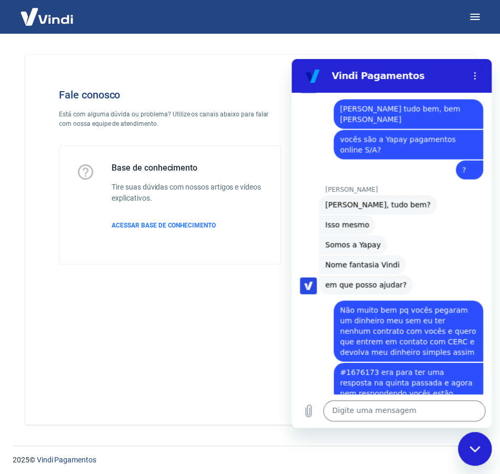
scroll to position [2604, 0]
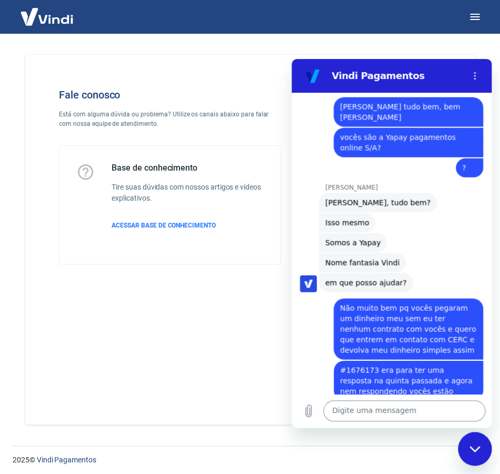
click at [345, 409] on textarea at bounding box center [404, 410] width 162 height 21
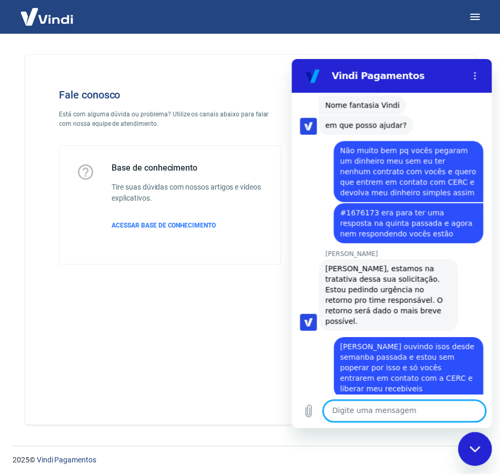
scroll to position [2763, 0]
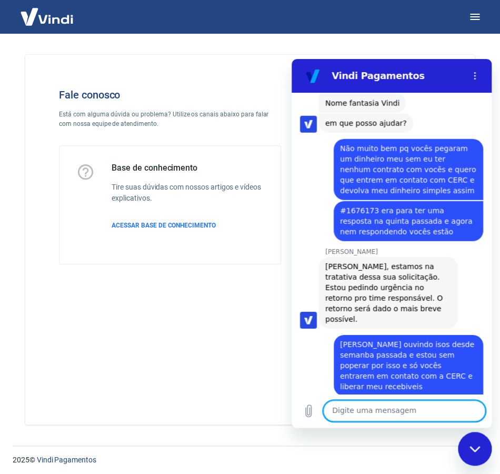
click at [344, 411] on textarea at bounding box center [404, 410] width 162 height 21
paste textarea "Id Efeito Contrato 1972896379"
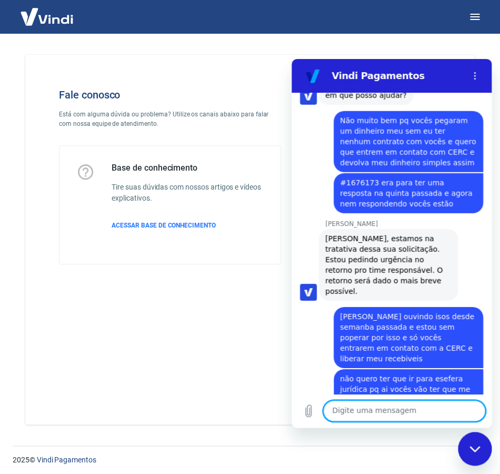
scroll to position [2793, 0]
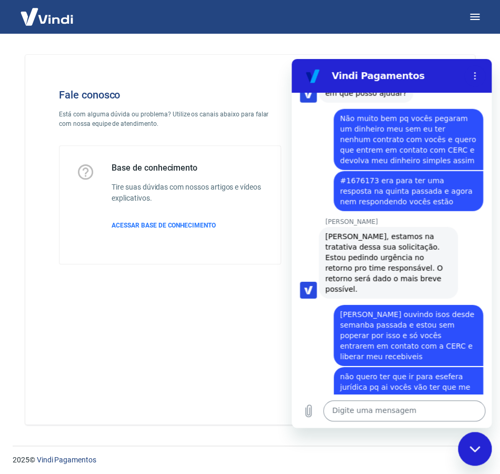
click at [372, 409] on textarea at bounding box center [404, 410] width 162 height 21
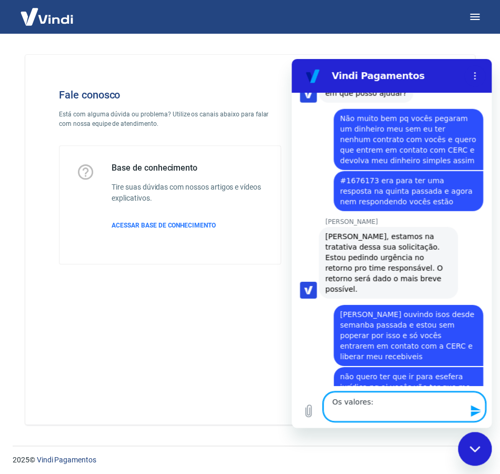
paste textarea "R$ 5.630,84"
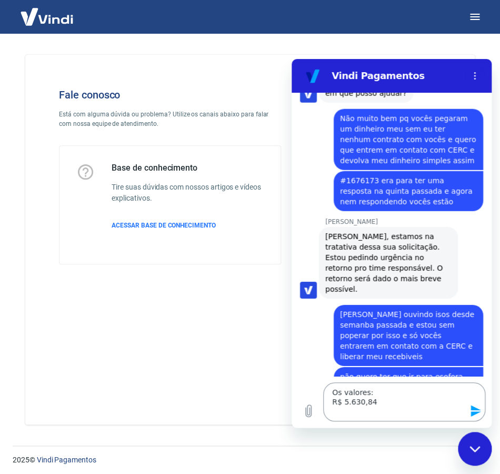
click at [340, 409] on textarea "Os valores: R$ 5.630,84" at bounding box center [404, 401] width 162 height 39
paste textarea "4413.19"
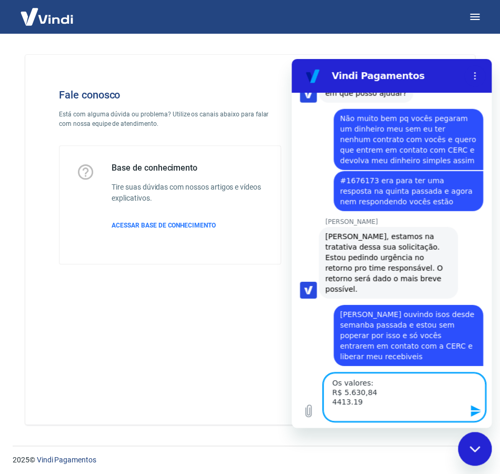
click at [340, 411] on textarea "Os valores: R$ 5.630,84 4413.19" at bounding box center [404, 397] width 162 height 48
paste textarea "44890.88"
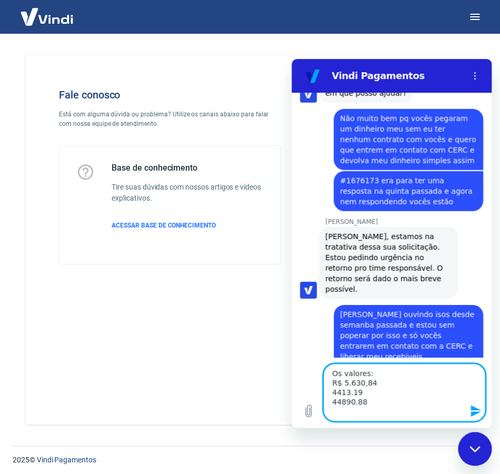
click at [339, 410] on textarea "Os valores: R$ 5.630,84 4413.19 44890.88" at bounding box center [404, 392] width 162 height 58
paste textarea "63740.54"
click at [333, 393] on textarea "Os valores: R$ 5.630,84 4413.19 44890.88 63740.54" at bounding box center [404, 392] width 162 height 58
click at [350, 391] on textarea "Os valores: R$ 5.630,84 R$ 4413.19 44890.88 63740.54" at bounding box center [404, 392] width 162 height 58
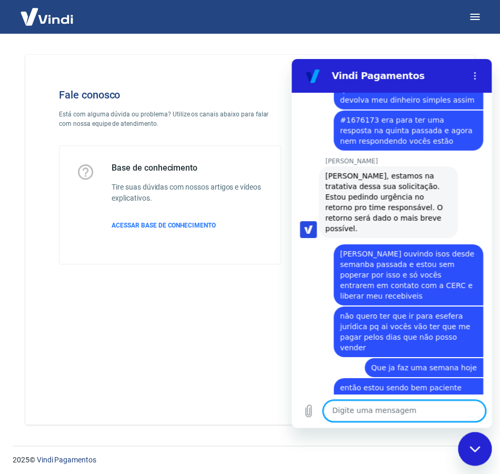
scroll to position [2856, 0]
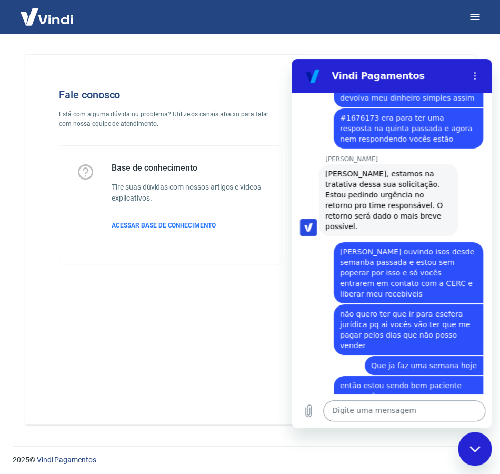
click at [377, 412] on textarea at bounding box center [404, 410] width 162 height 21
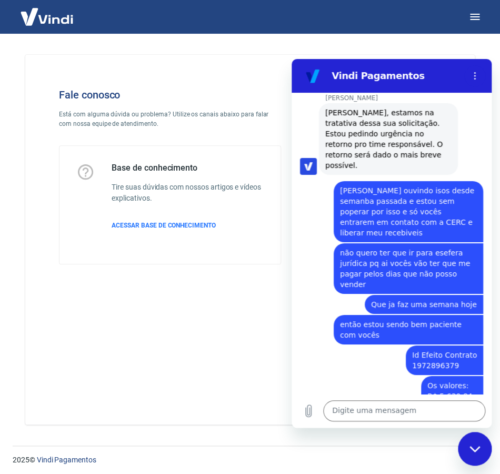
scroll to position [2916, 0]
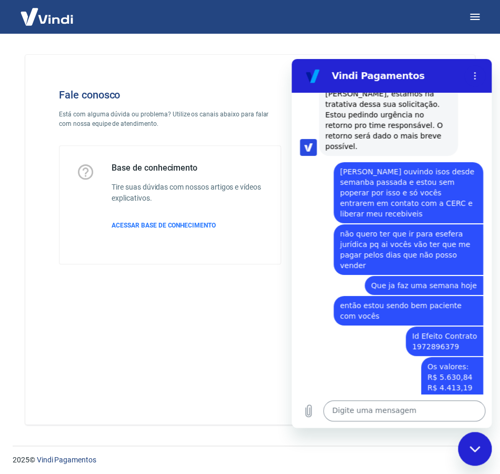
click at [389, 411] on textarea at bounding box center [404, 410] width 162 height 21
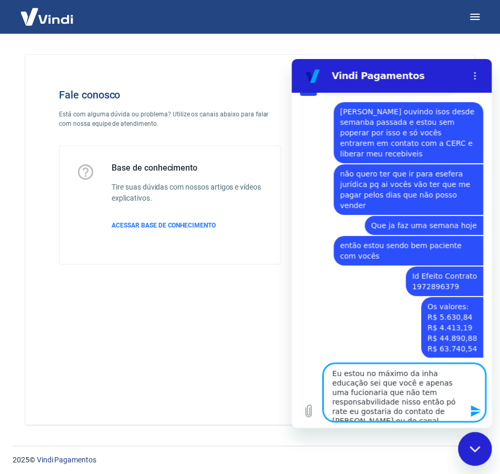
scroll to position [2998, 0]
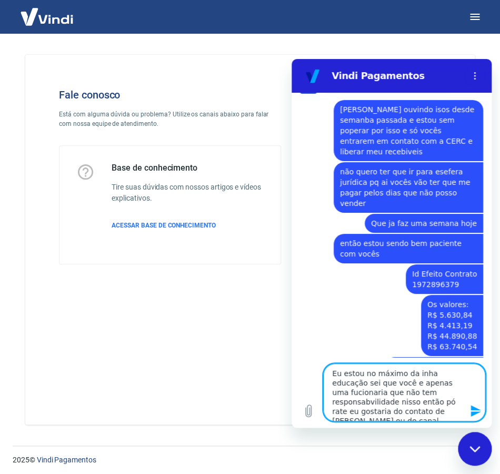
click at [341, 371] on textarea "Eu estou no máximo da inha educação sei que você e apenas uma fucionaria que nã…" at bounding box center [404, 392] width 162 height 58
click at [291, 59] on lt-em "Estou" at bounding box center [291, 59] width 0 height 0
click at [406, 373] on textarea "Estou no máximo da inha educação sei que você e apenas uma fucionaria que não t…" at bounding box center [404, 392] width 162 height 58
click at [399, 374] on textarea "Estou no máximo da inha educação sei que você e apenas uma fucionaria que não t…" at bounding box center [404, 392] width 162 height 58
click at [400, 374] on textarea "Estou no máximo da inha educação sei que você e apenas uma fucionaria que não t…" at bounding box center [404, 392] width 162 height 58
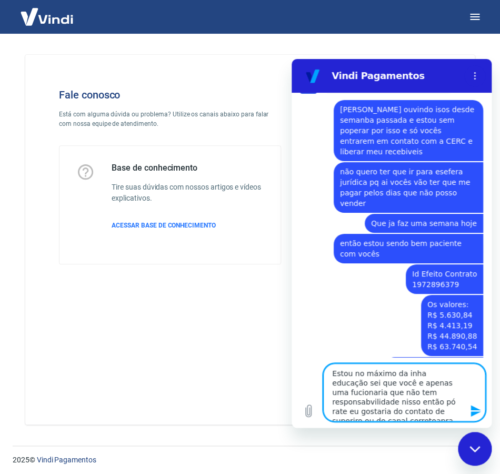
click at [400, 374] on textarea "Estou no máximo da inha educação sei que você e apenas uma fucionaria que não t…" at bounding box center [404, 392] width 162 height 58
click at [392, 384] on textarea "Estou no máximo da minha educação sei que você e apenas uma fucionaria que não …" at bounding box center [404, 392] width 162 height 58
click at [291, 59] on lt-em "somente" at bounding box center [291, 59] width 0 height 0
click at [438, 384] on textarea "Estou no máximo da minha educação sei que você e somente uma fucionaria que não…" at bounding box center [404, 392] width 162 height 58
click at [291, 59] on lt-span "funcionaria" at bounding box center [291, 59] width 0 height 0
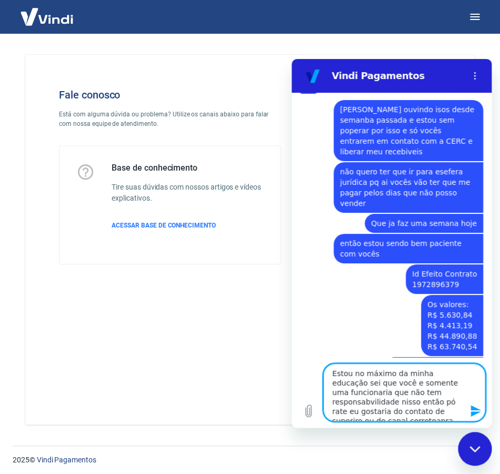
click at [394, 389] on textarea "Estou no máximo da minha educação sei que você e somente uma funcionaria que nã…" at bounding box center [404, 392] width 162 height 58
click at [291, 59] on lt-strong "bi" at bounding box center [291, 59] width 0 height 0
click at [343, 415] on textarea "Estou no máximo da minha educação sei que você e somente uma funcionaria que nã…" at bounding box center [404, 392] width 162 height 58
click at [291, 59] on lt-strong "or" at bounding box center [291, 59] width 0 height 0
click at [417, 410] on textarea "Estou no máximo da minha educação sei que você e somente uma funcionaria que nã…" at bounding box center [404, 392] width 162 height 58
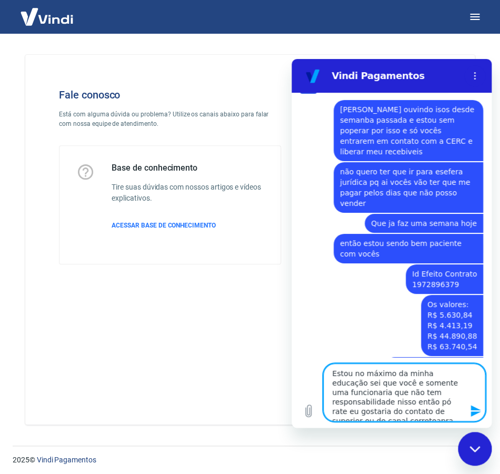
click at [425, 411] on textarea "Estou no máximo da minha educação sei que você e somente uma funcionaria que nã…" at bounding box center [404, 392] width 162 height 58
click at [431, 411] on textarea "Estou no máximo da minha educação sei que você e somente uma funcionaria que nã…" at bounding box center [404, 392] width 162 height 58
click at [446, 411] on textarea "Estou no máximo da minha educação sei que você e somente uma funcionaria que nã…" at bounding box center [404, 392] width 162 height 58
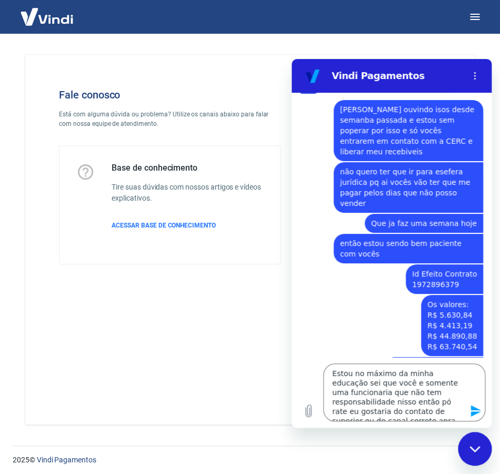
click at [291, 59] on lt-span "isso ." at bounding box center [291, 59] width 0 height 0
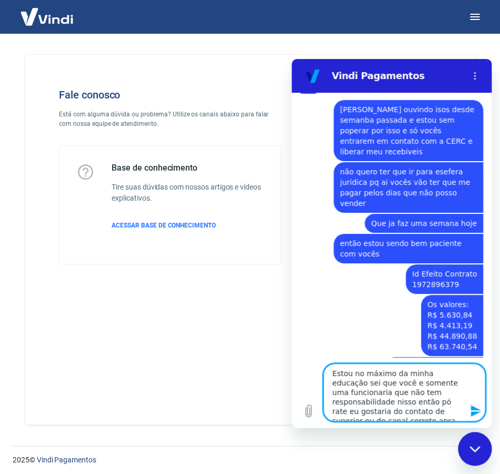
click at [432, 412] on textarea "Estou no máximo da minha educação sei que você e somente uma funcionaria que nã…" at bounding box center [404, 392] width 162 height 58
click at [291, 59] on lt-span "para" at bounding box center [291, 59] width 0 height 0
click at [457, 409] on textarea "Estou no máximo da minha educação sei que você e somente uma funcionaria que nã…" at bounding box center [404, 392] width 162 height 58
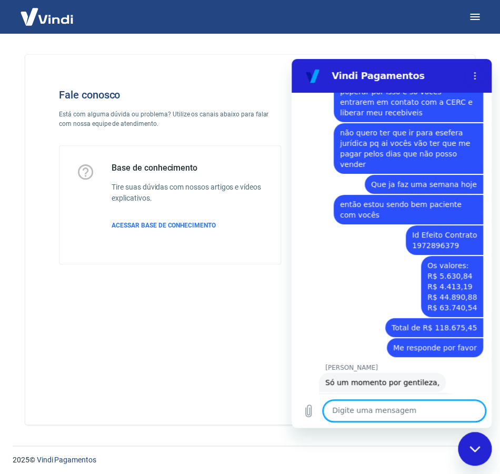
scroll to position [3039, 0]
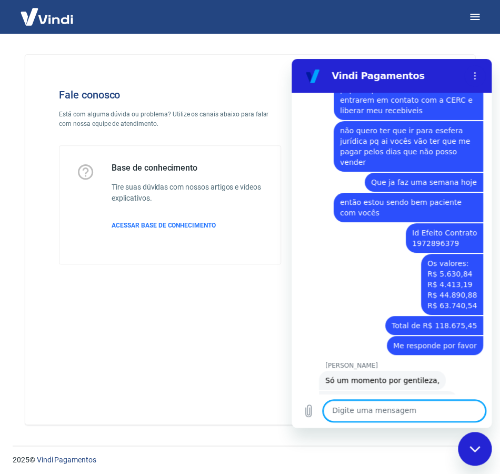
click at [376, 411] on textarea at bounding box center [404, 410] width 162 height 21
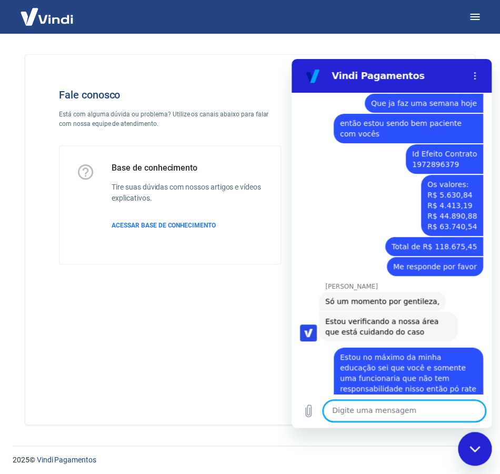
scroll to position [3120, 0]
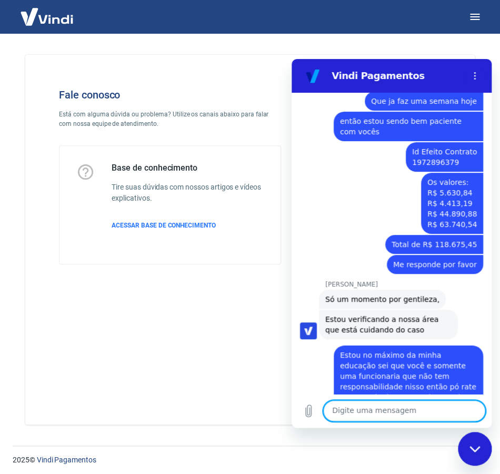
click at [376, 409] on textarea at bounding box center [404, 410] width 162 height 21
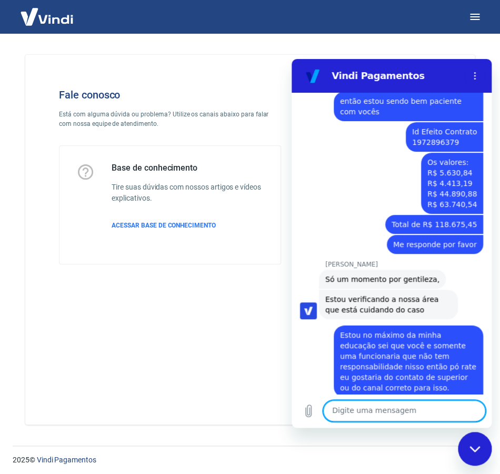
scroll to position [3186, 0]
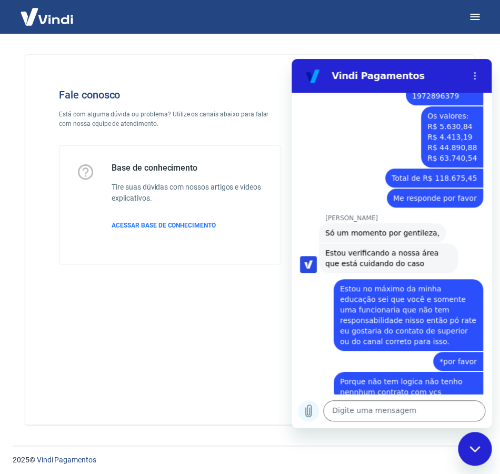
click at [304, 410] on icon "Carregar arquivo" at bounding box center [308, 410] width 13 height 13
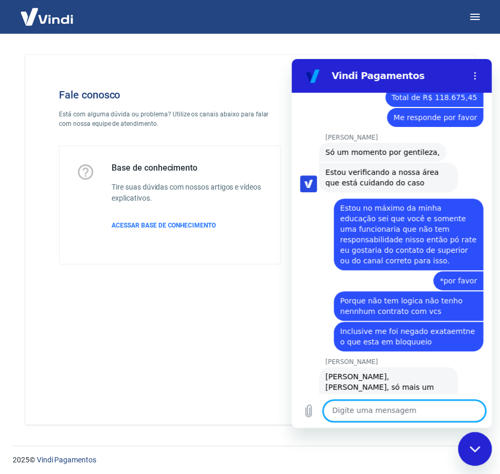
scroll to position [3269, 0]
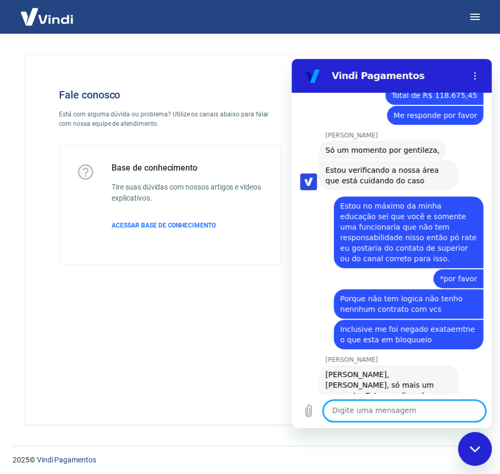
click at [388, 410] on textarea at bounding box center [404, 410] width 162 height 21
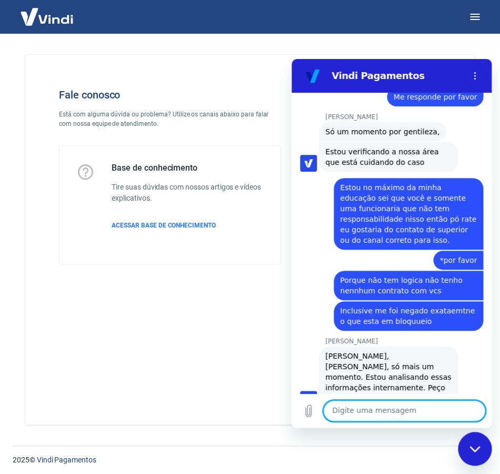
scroll to position [3289, 0]
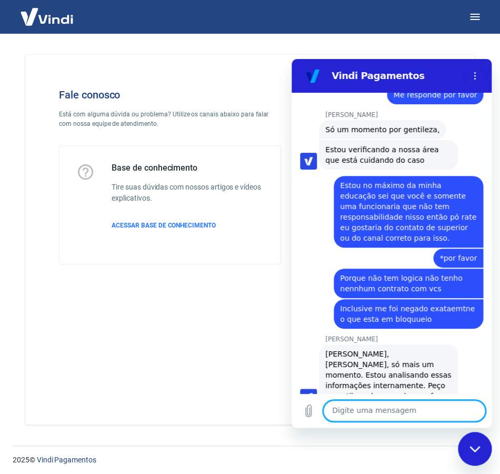
click at [352, 409] on textarea at bounding box center [404, 410] width 162 height 21
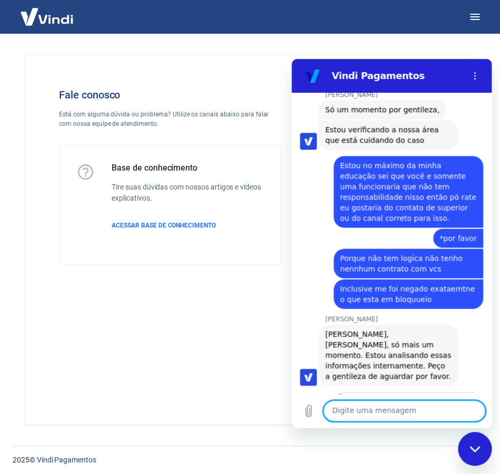
scroll to position [3355, 0]
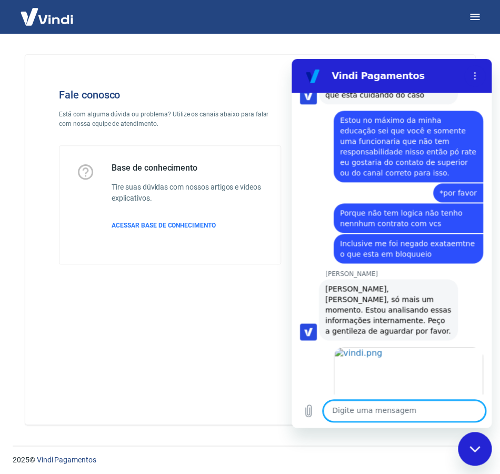
click at [370, 409] on textarea at bounding box center [404, 410] width 162 height 21
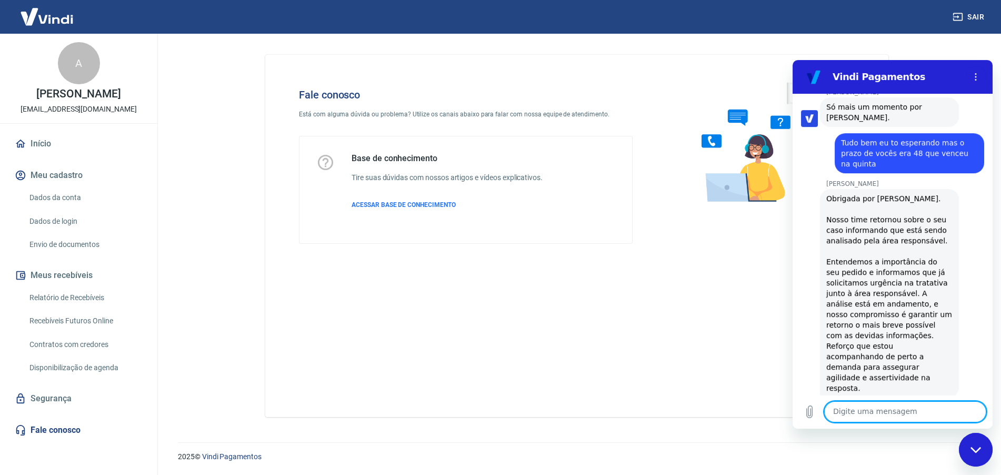
scroll to position [3756, 0]
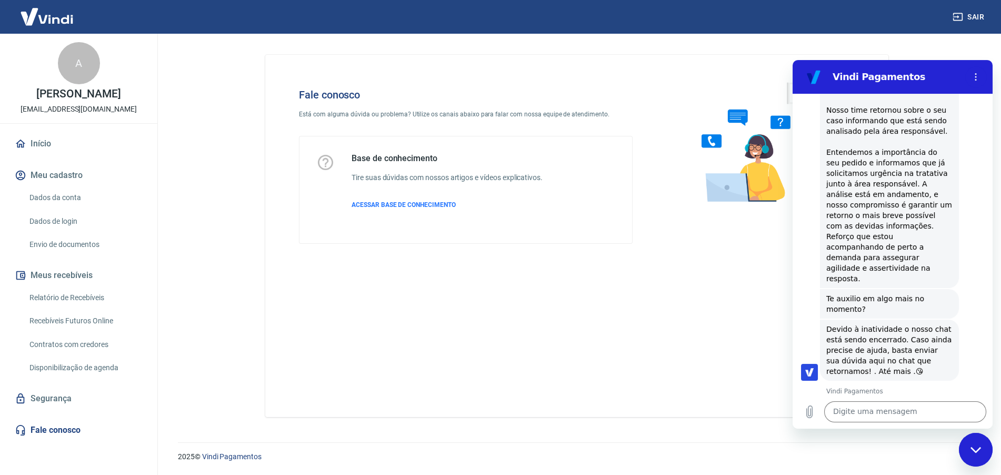
scroll to position [3846, 0]
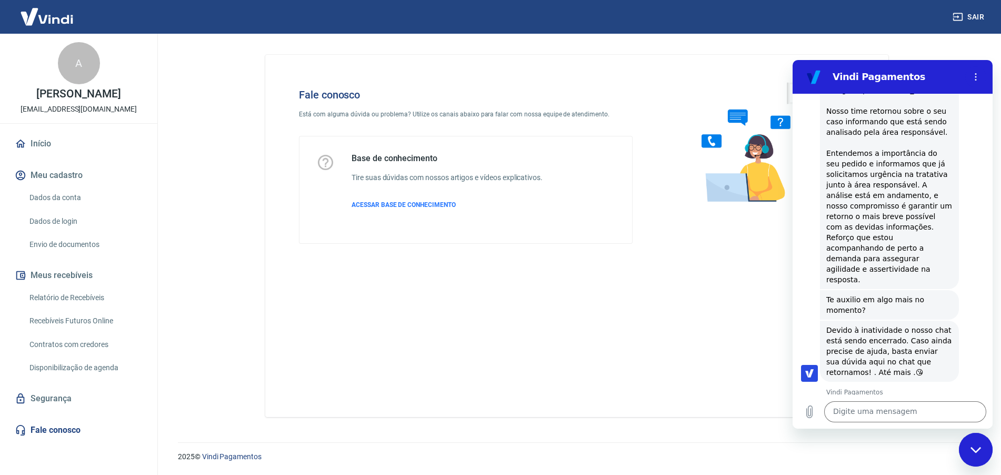
drag, startPoint x: 847, startPoint y: 344, endPoint x: 826, endPoint y: 346, distance: 21.7
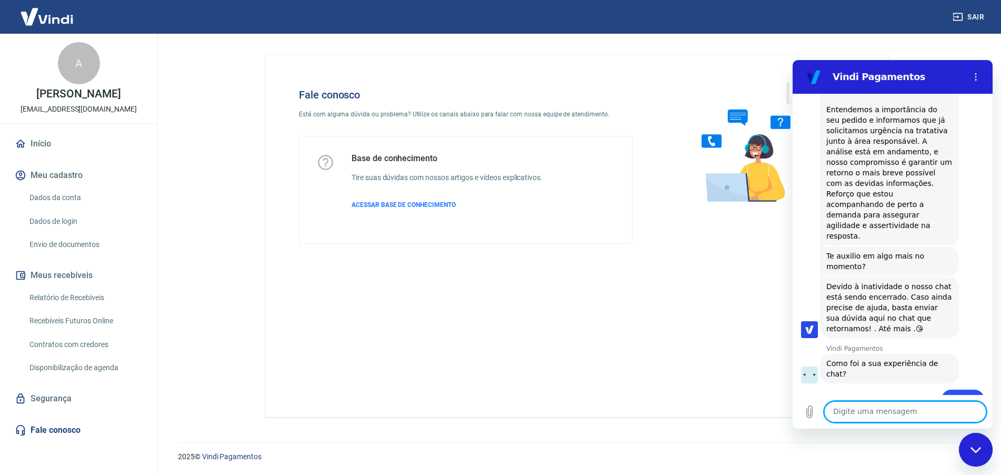
scroll to position [3891, 0]
click at [871, 414] on textarea at bounding box center [905, 411] width 162 height 21
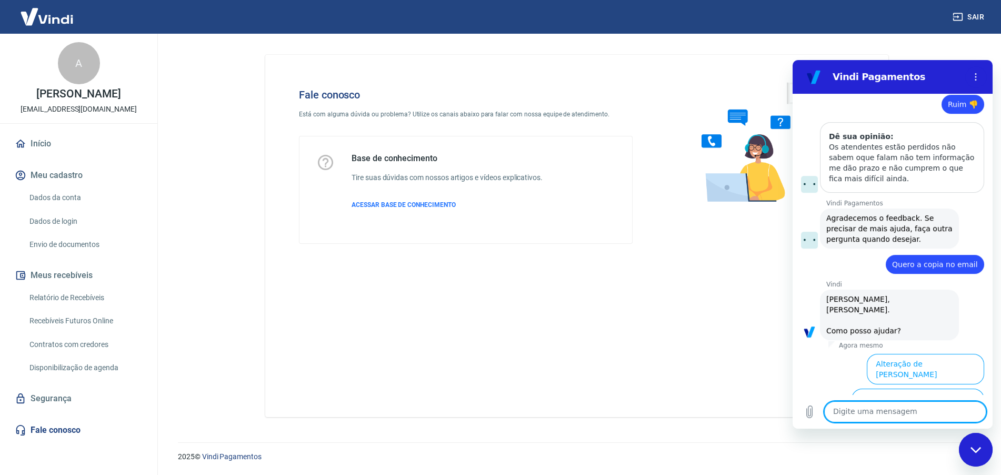
scroll to position [4190, 0]
